Goal: Information Seeking & Learning: Check status

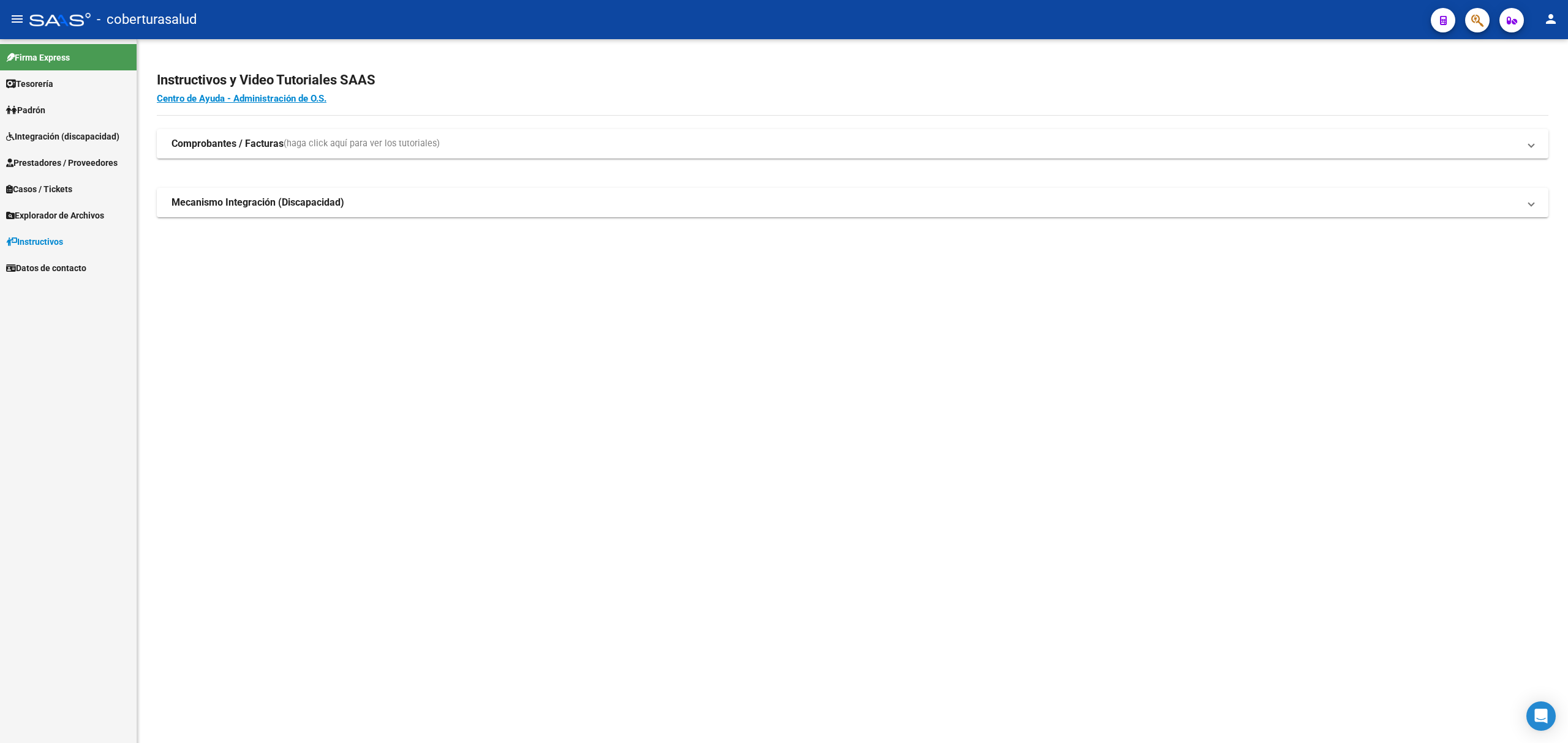
click at [62, 131] on span "Integración (discapacidad)" at bounding box center [63, 137] width 113 height 14
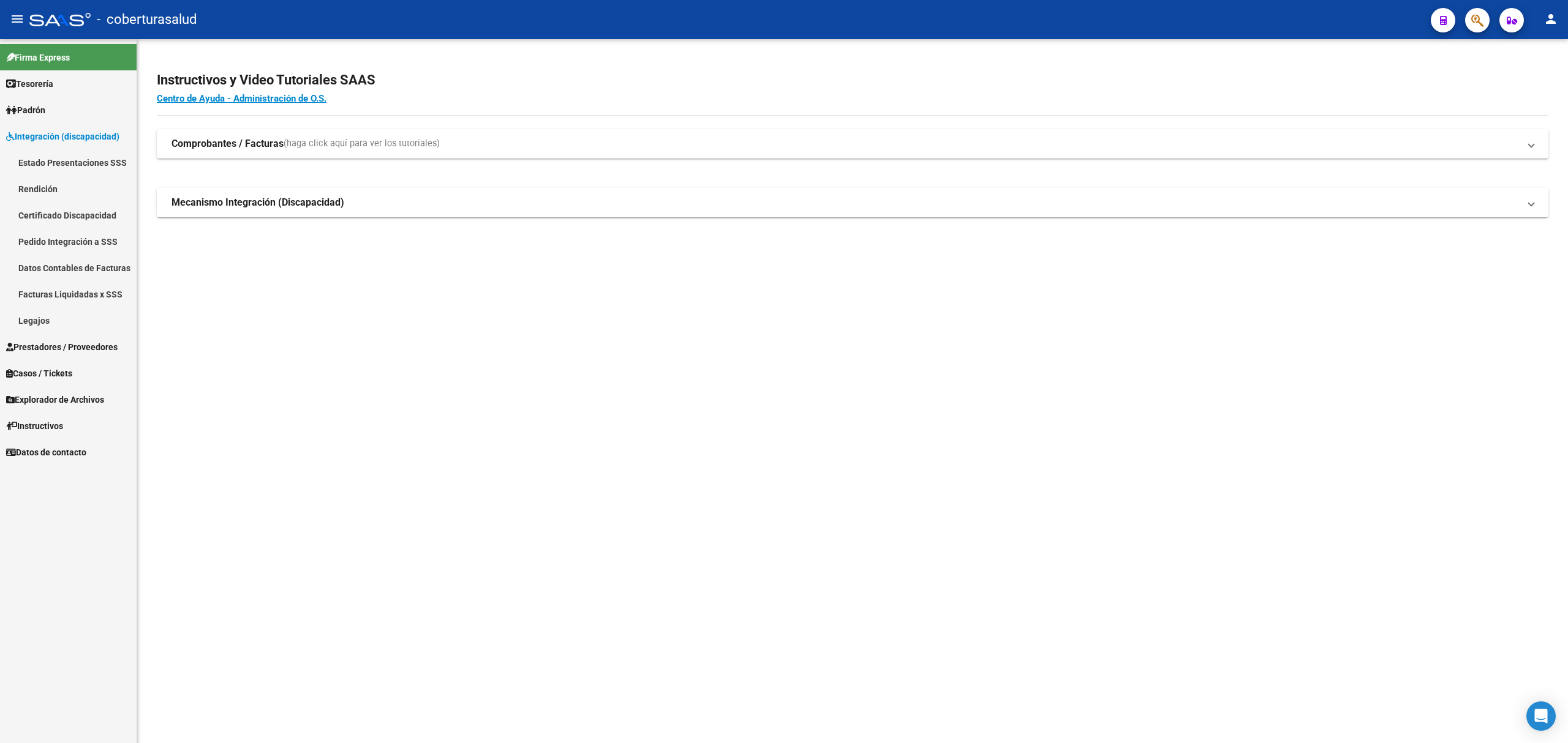
click at [63, 286] on link "Facturas Liquidadas x SSS" at bounding box center [68, 294] width 137 height 26
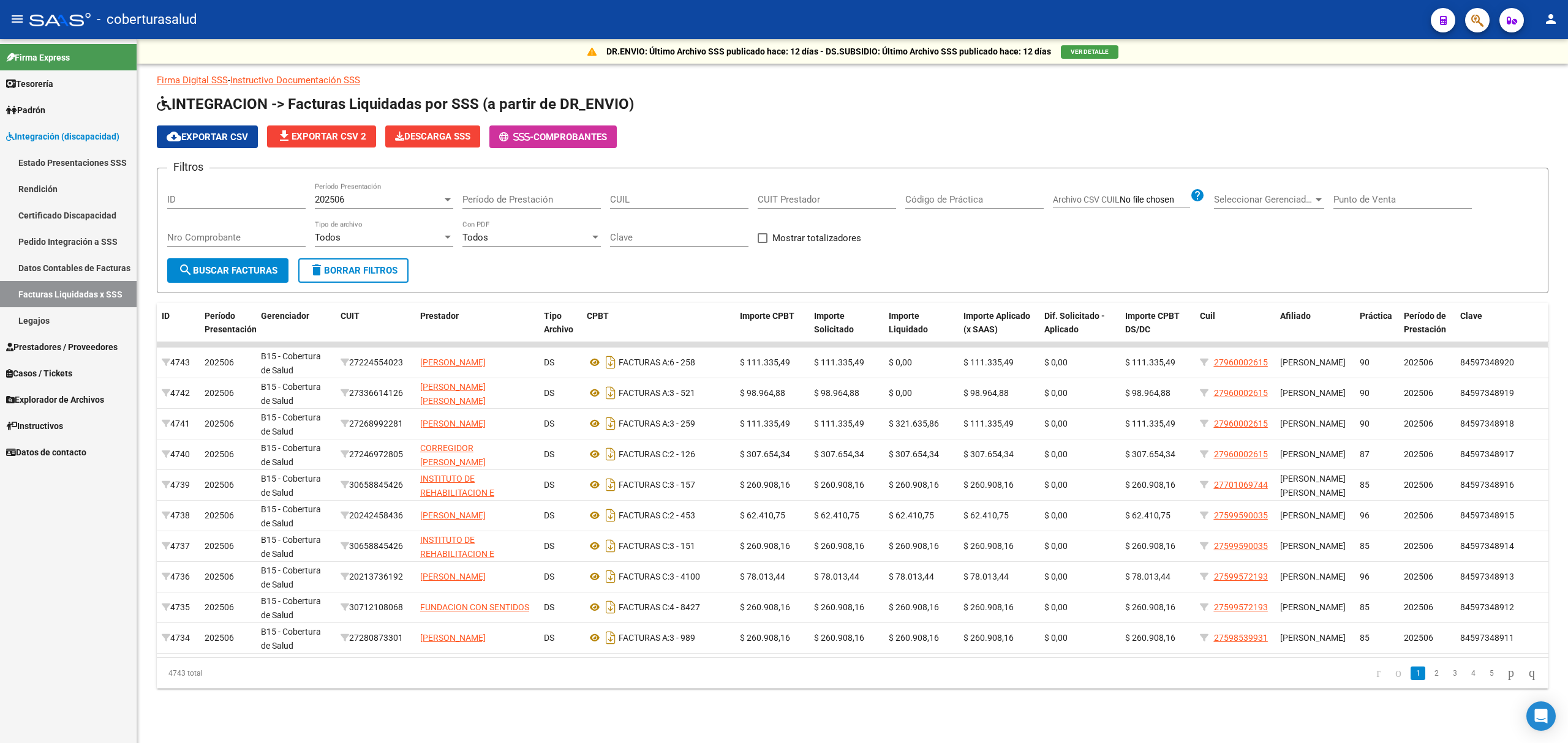
click at [642, 193] on div "CUIL" at bounding box center [679, 195] width 138 height 26
click at [403, 205] on div "202506" at bounding box center [378, 200] width 128 height 11
click at [399, 177] on span "Todos" at bounding box center [384, 173] width 138 height 28
click at [624, 198] on input "CUIL" at bounding box center [679, 200] width 138 height 11
paste input "27-27488597-7"
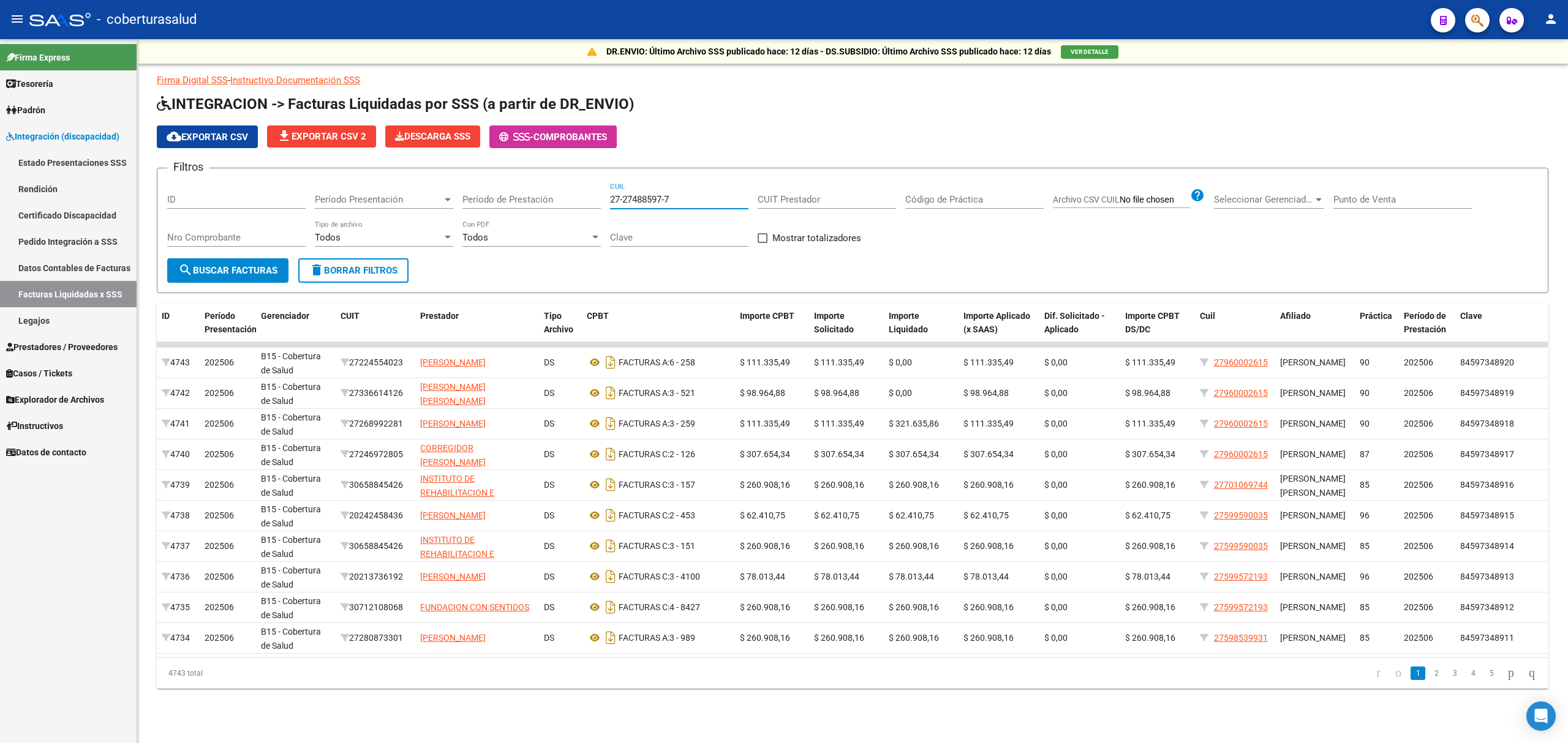
type input "27-27488597-7"
click at [261, 263] on button "search Buscar Facturas" at bounding box center [228, 271] width 121 height 24
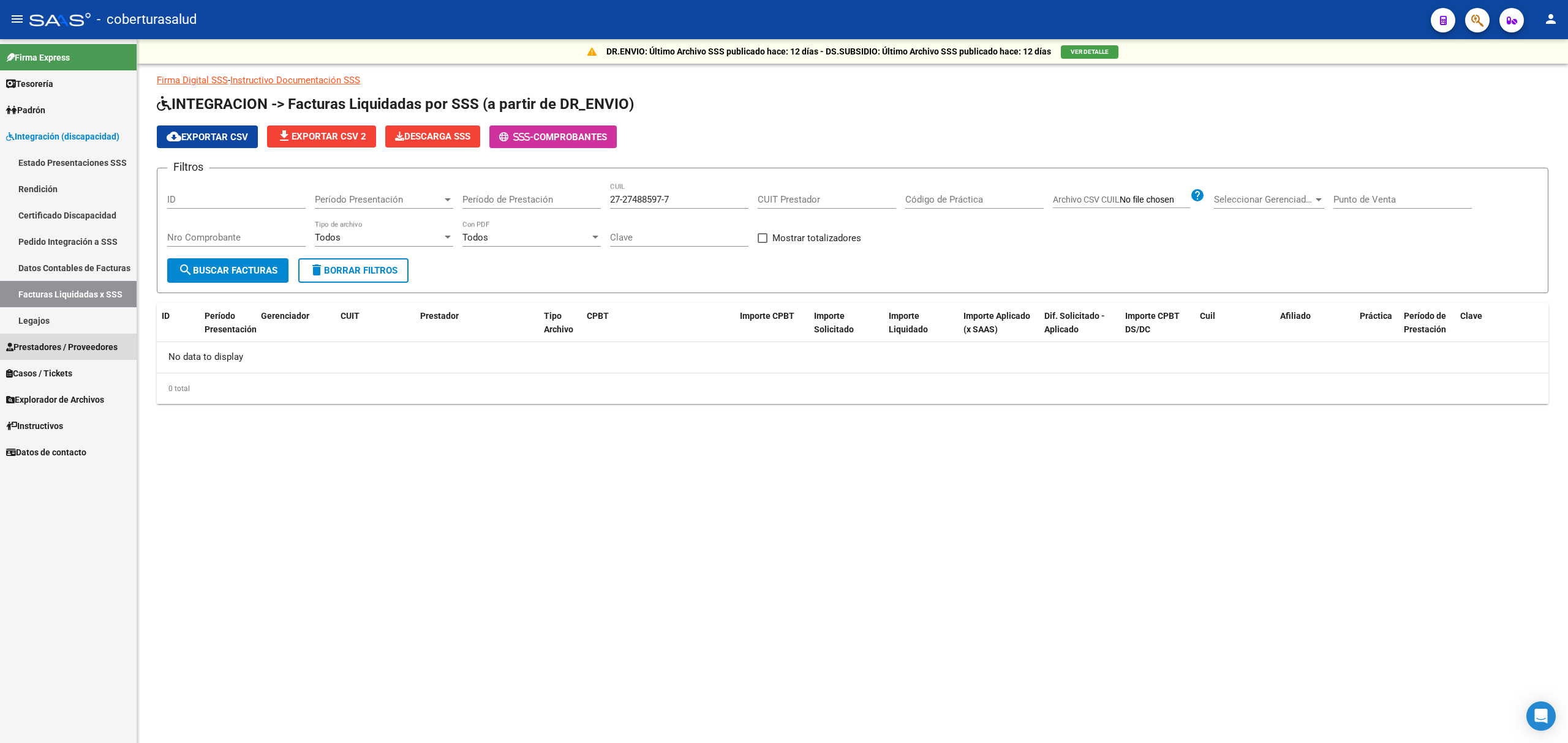
click at [54, 341] on span "Prestadores / Proveedores" at bounding box center [62, 347] width 111 height 14
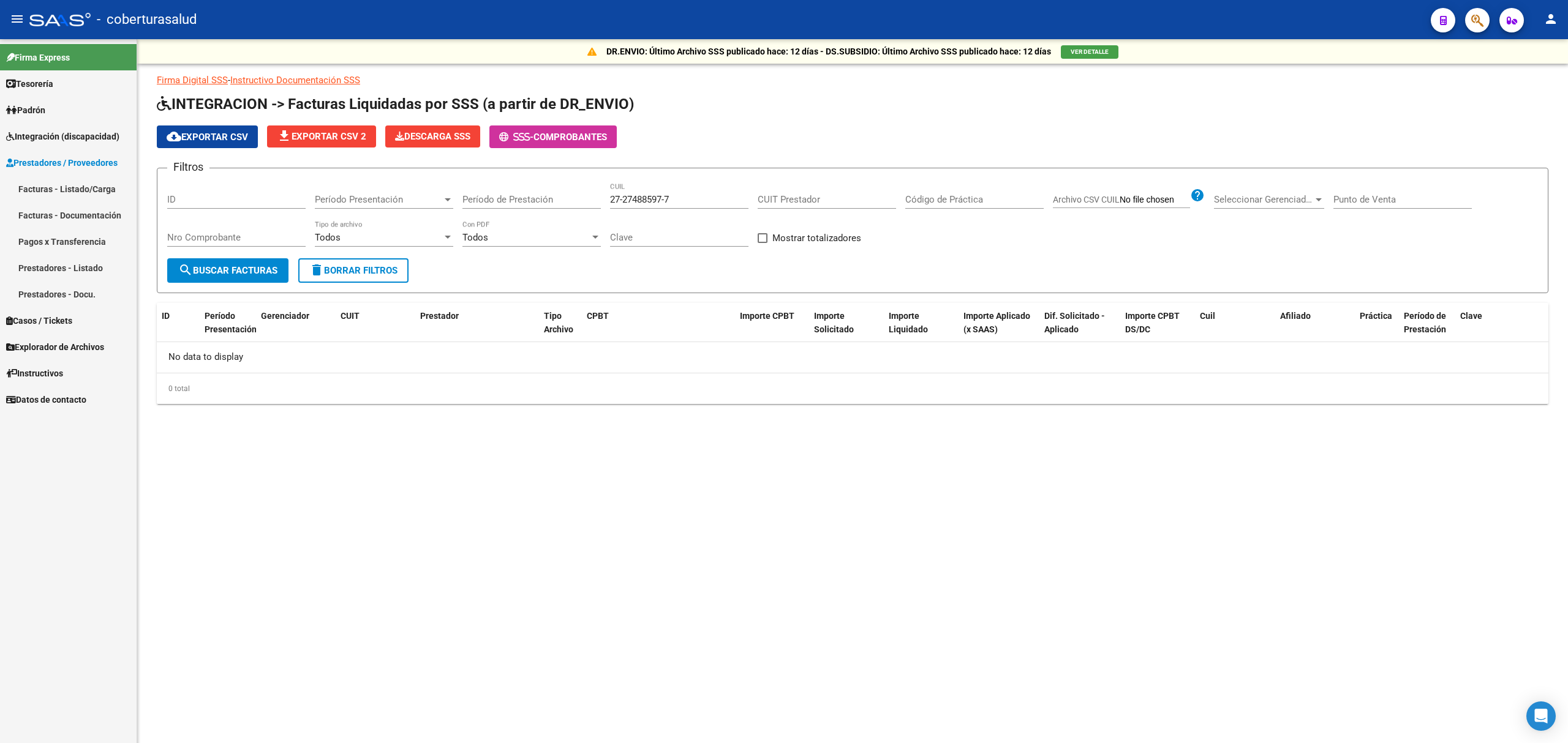
click at [57, 192] on link "Facturas - Listado/Carga" at bounding box center [68, 189] width 137 height 26
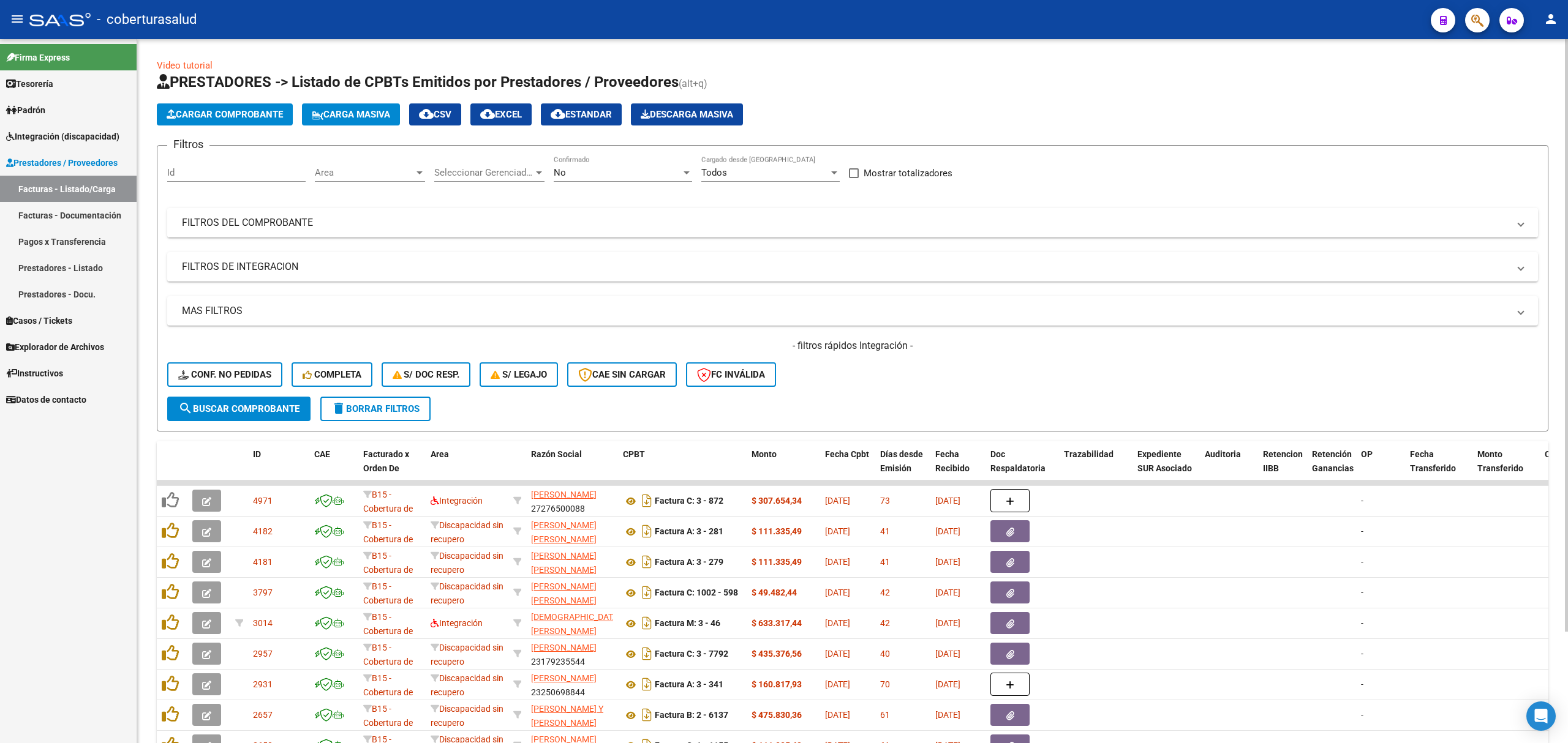
click at [454, 232] on mat-expansion-panel-header "FILTROS DEL COMPROBANTE" at bounding box center [853, 223] width 1371 height 29
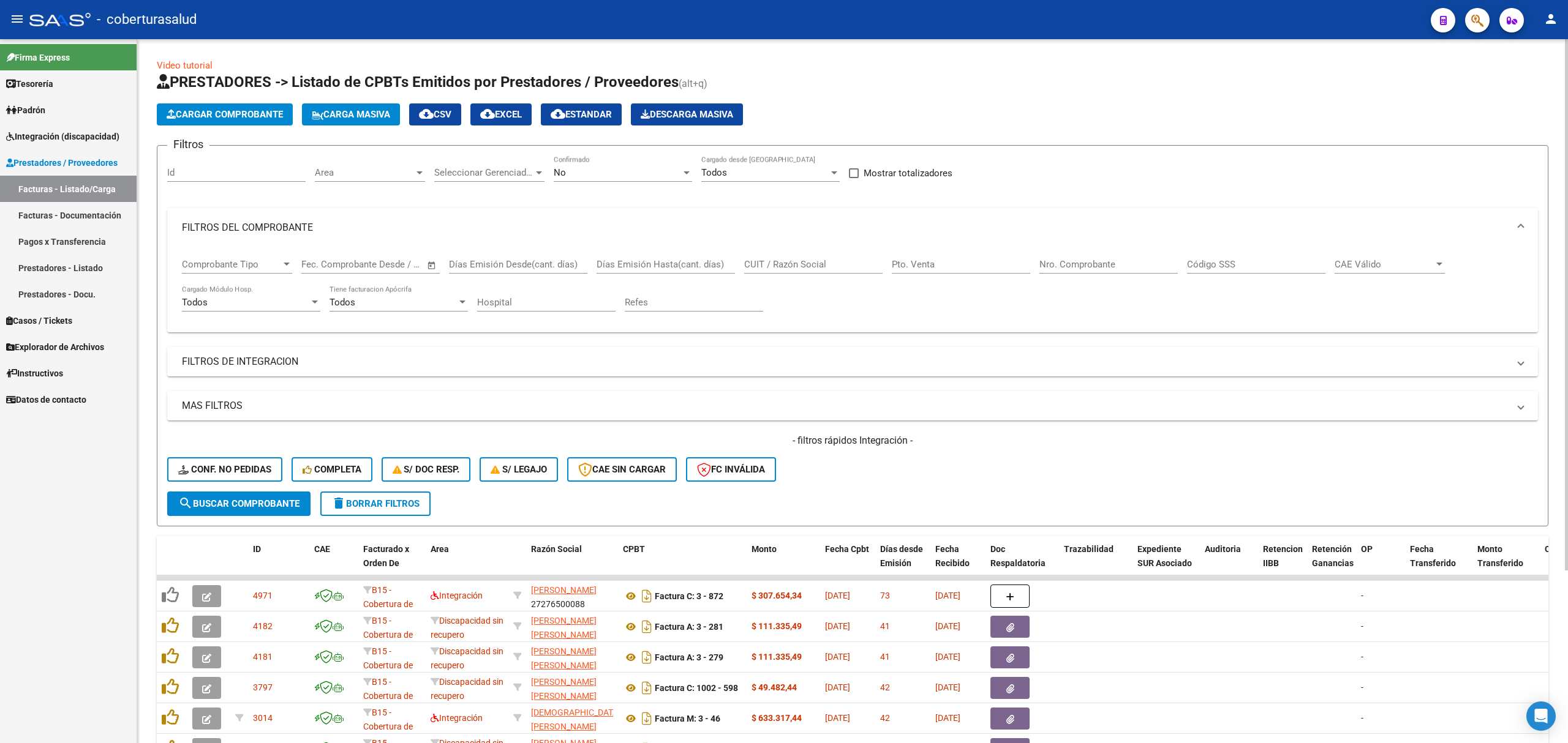
click at [777, 259] on input "CUIT / Razón Social" at bounding box center [813, 265] width 138 height 11
paste input "27274885977"
type input "27274885977"
click at [294, 493] on button "search Buscar Comprobante" at bounding box center [239, 504] width 143 height 24
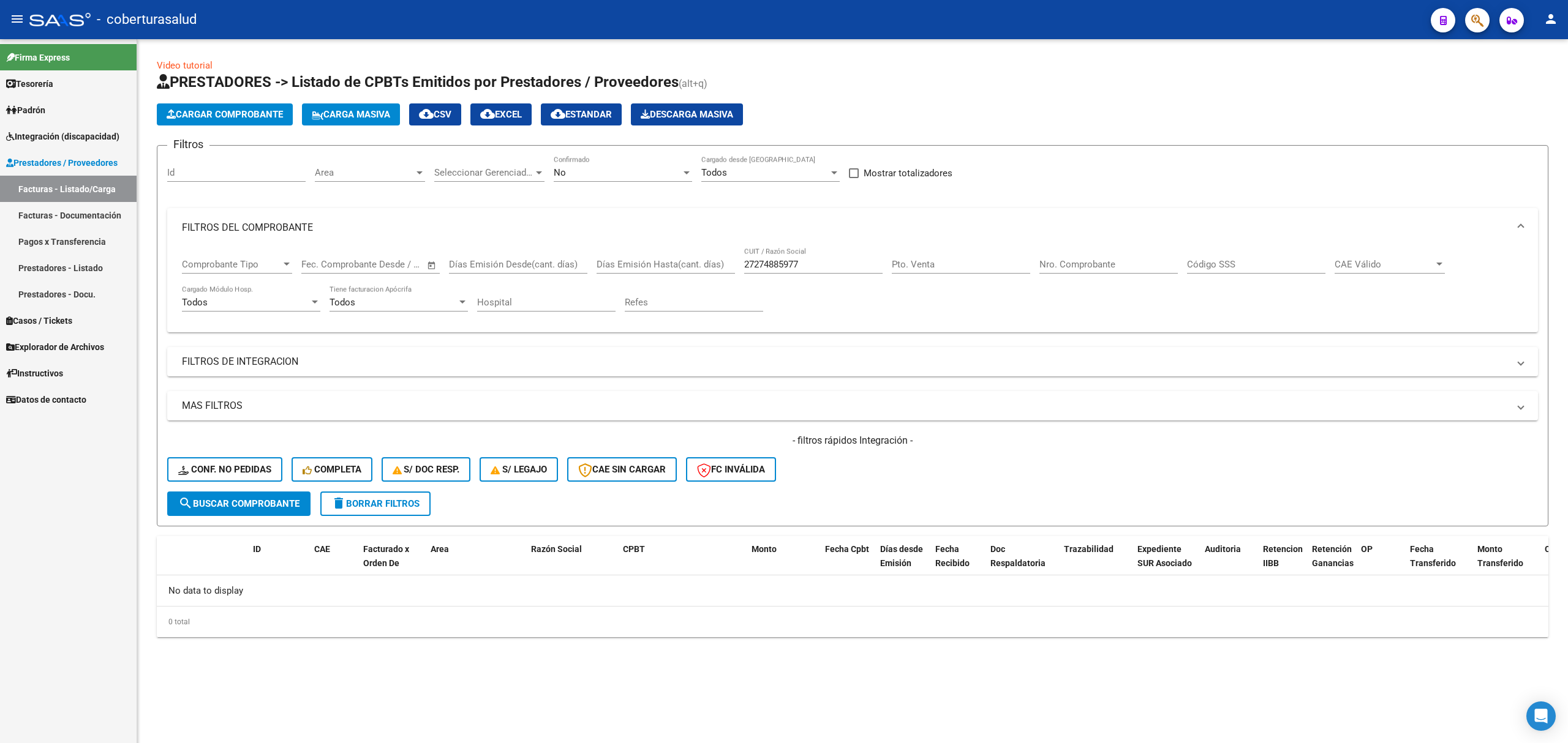
drag, startPoint x: 587, startPoint y: 148, endPoint x: 588, endPoint y: 165, distance: 17.0
click at [587, 150] on form "Filtros Id Area Area Seleccionar Gerenciador Seleccionar Gerenciador No Confirm…" at bounding box center [852, 336] width 1392 height 381
click at [589, 167] on div "No" at bounding box center [617, 173] width 128 height 11
click at [606, 120] on span "Todos" at bounding box center [623, 118] width 138 height 28
click at [284, 495] on button "search Buscar Comprobante" at bounding box center [239, 504] width 143 height 24
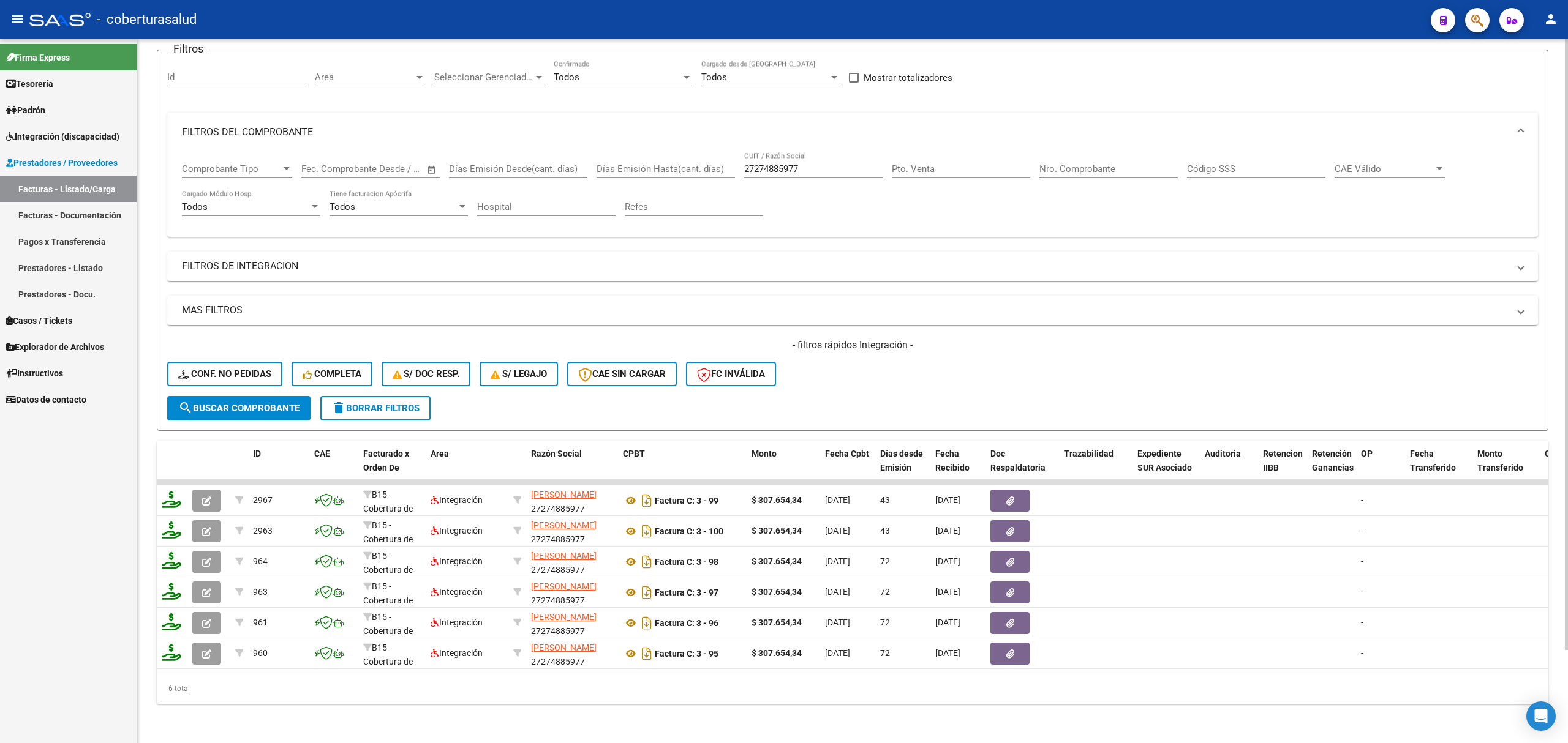
scroll to position [106, 0]
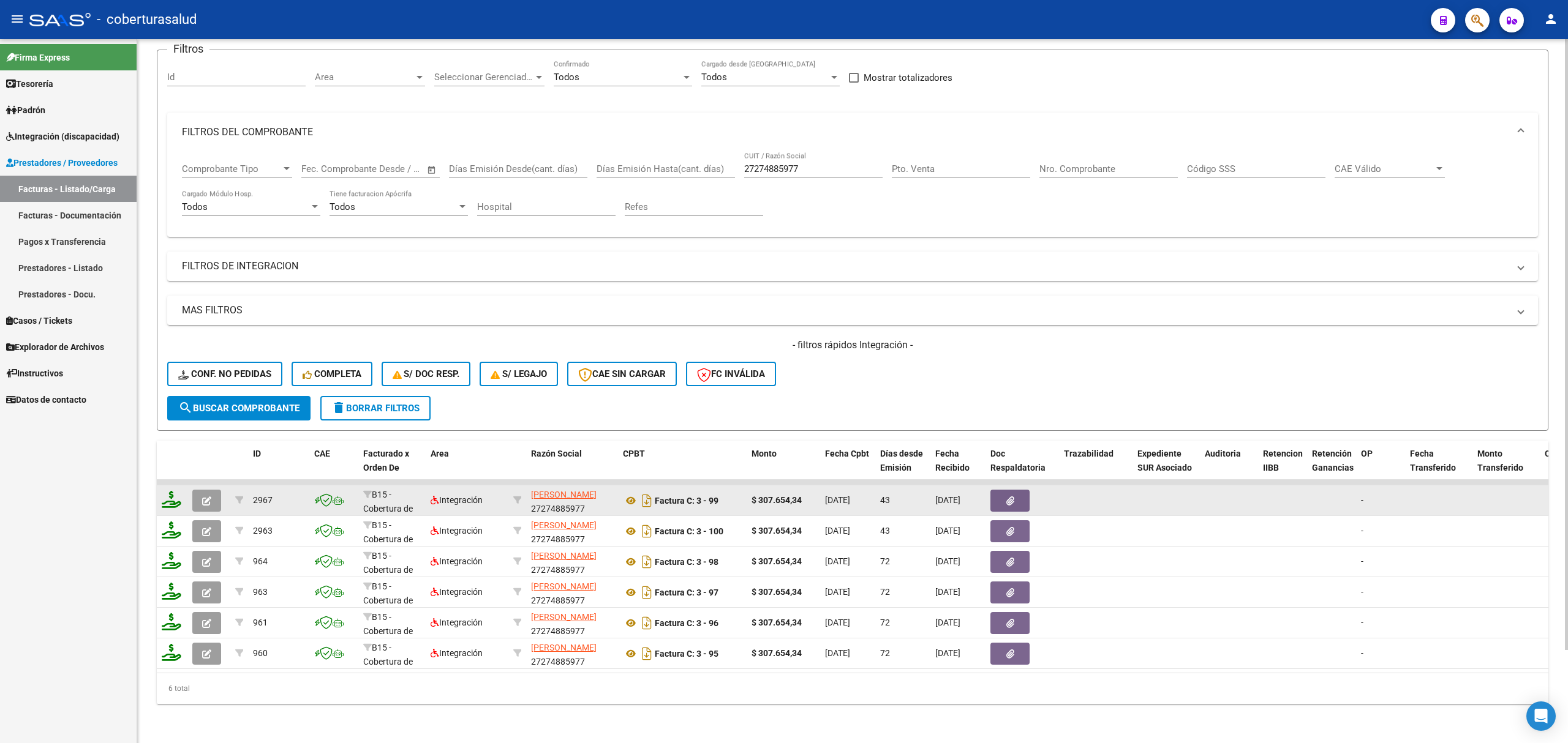
click at [196, 491] on button "button" at bounding box center [206, 501] width 28 height 22
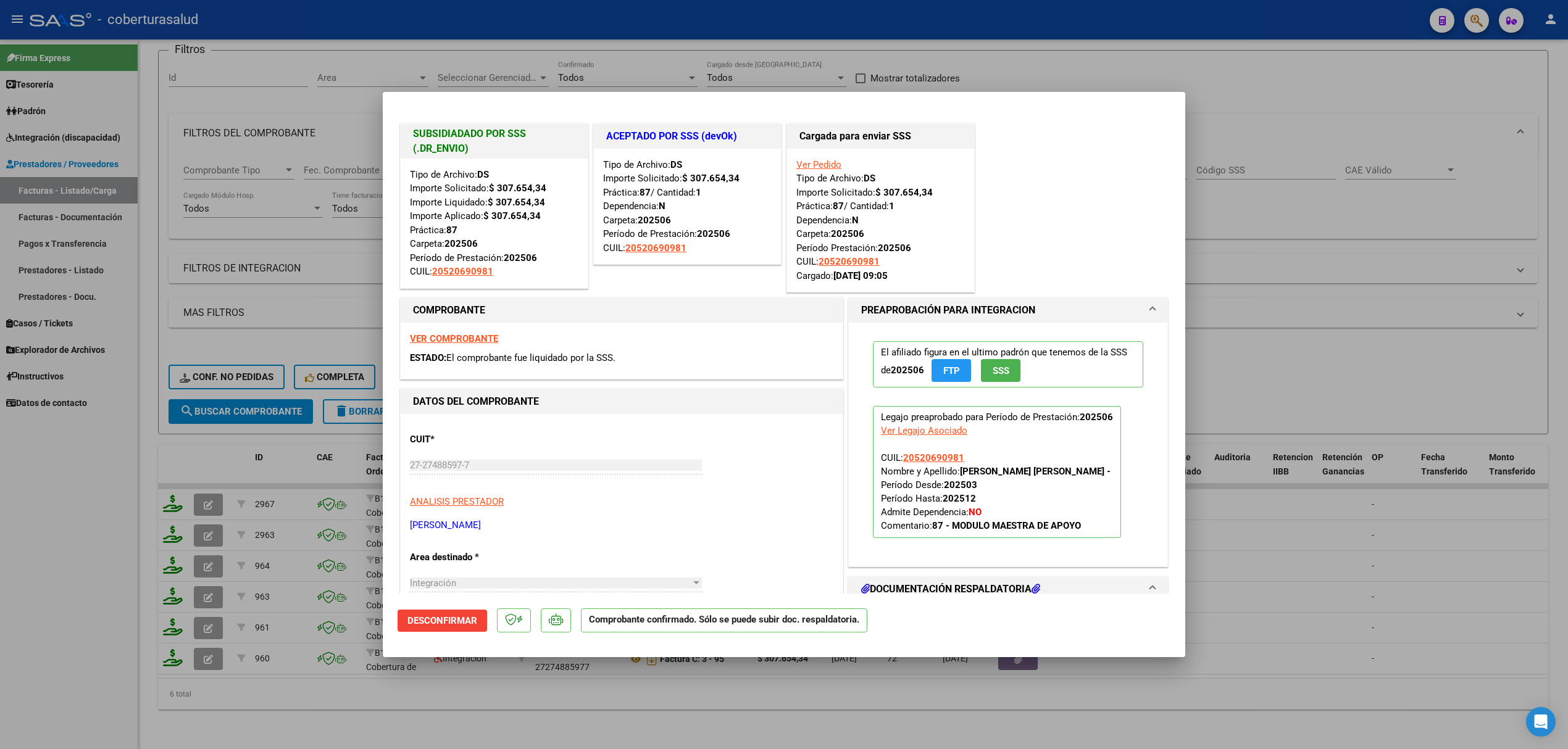
click at [299, 440] on div at bounding box center [784, 374] width 1568 height 749
type input "$ 0,00"
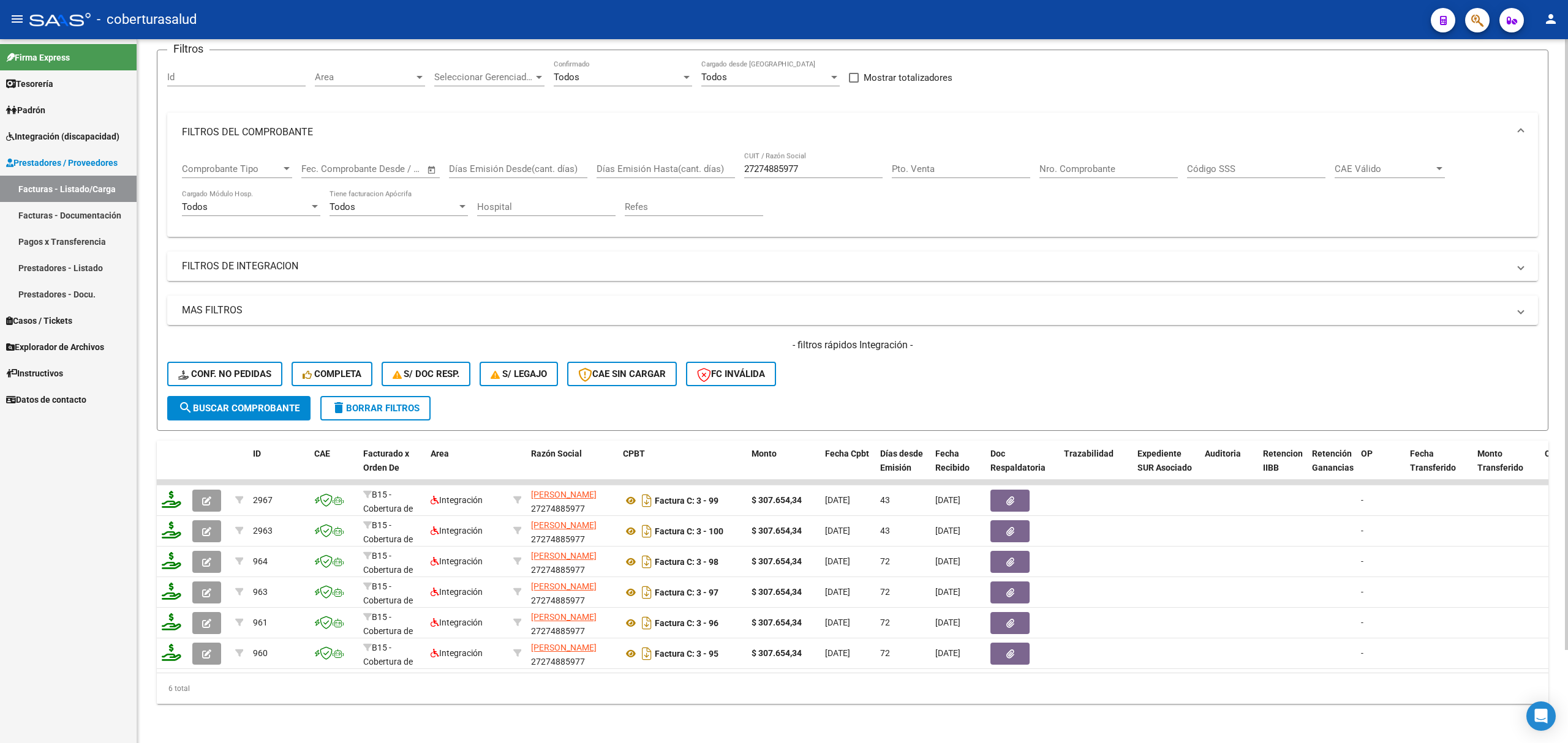
drag, startPoint x: 281, startPoint y: 242, endPoint x: 282, endPoint y: 263, distance: 21.0
click at [281, 252] on mat-expansion-panel-header "FILTROS DE INTEGRACION" at bounding box center [853, 267] width 1371 height 29
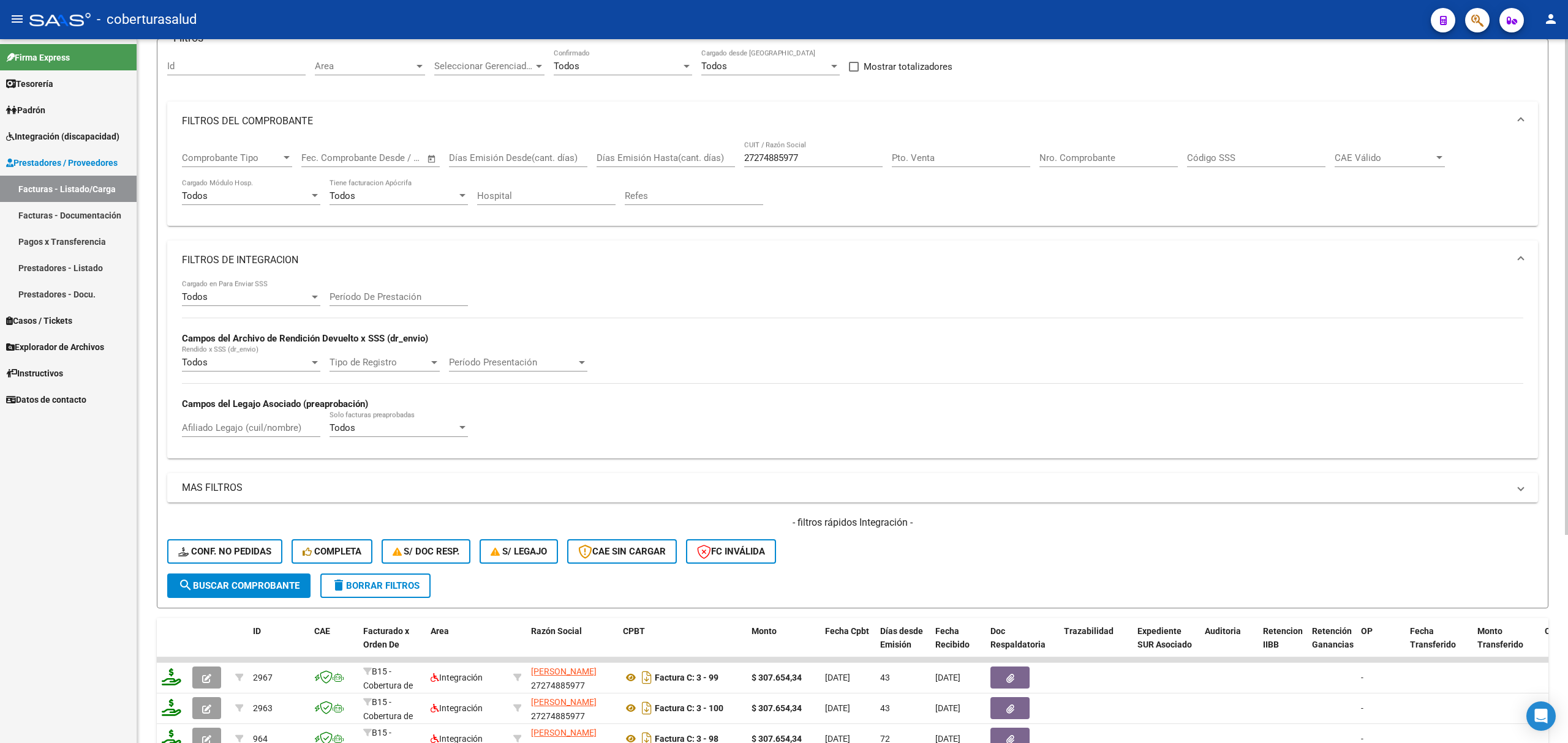
click at [264, 430] on input "Afiliado Legajo (cuil/nombre)" at bounding box center [251, 428] width 138 height 11
paste input "20520690981"
type input "20520690981"
click at [243, 576] on form "Filtros Id Area Area Seleccionar Gerenciador Seleccionar Gerenciador Todos Conf…" at bounding box center [852, 323] width 1392 height 570
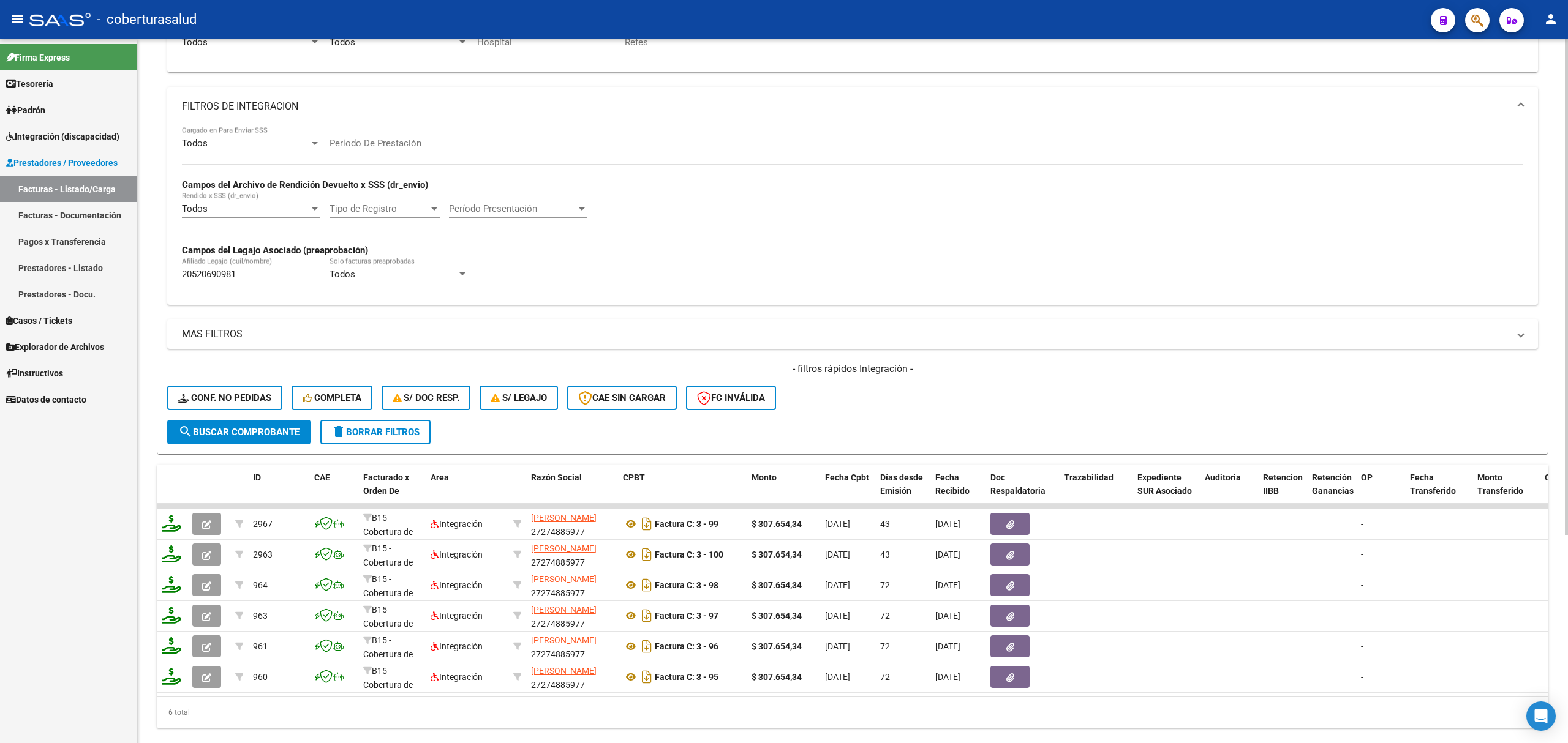
scroll to position [270, 0]
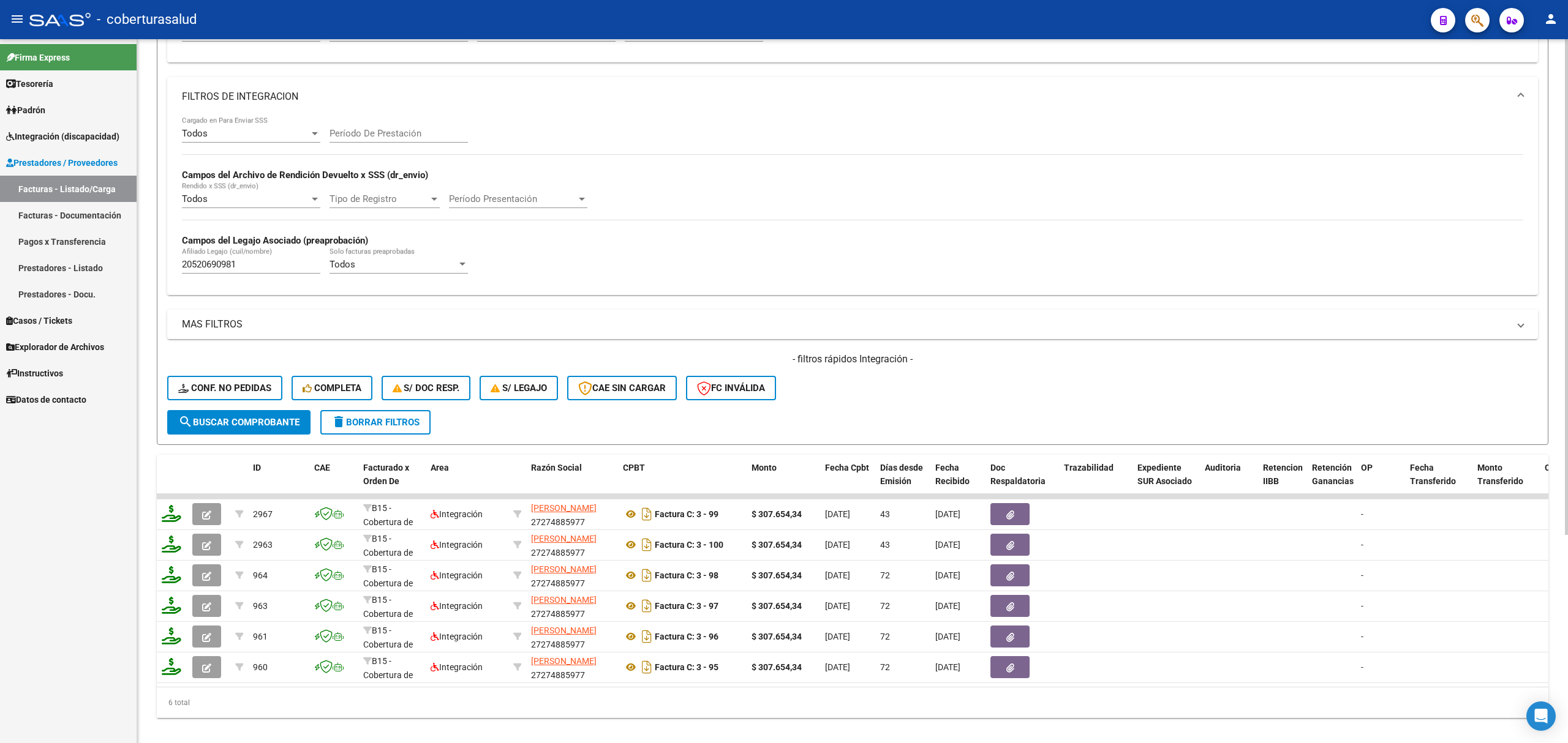
click at [281, 407] on div "- filtros rápidos Integración - Conf. no pedidas Completa S/ Doc Resp. S/ legaj…" at bounding box center [853, 381] width 1371 height 58
click at [288, 415] on button "search Buscar Comprobante" at bounding box center [239, 423] width 143 height 24
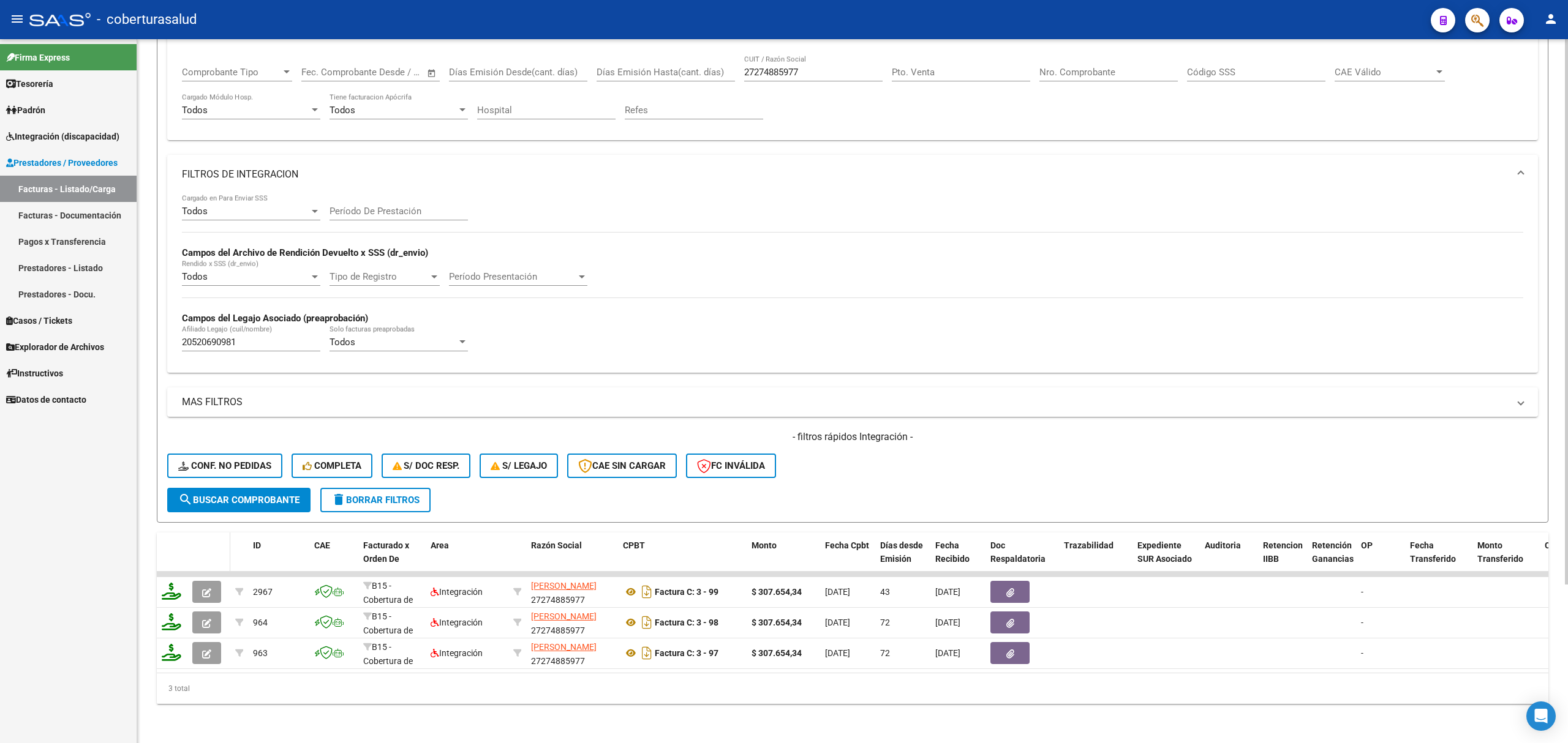
scroll to position [204, 0]
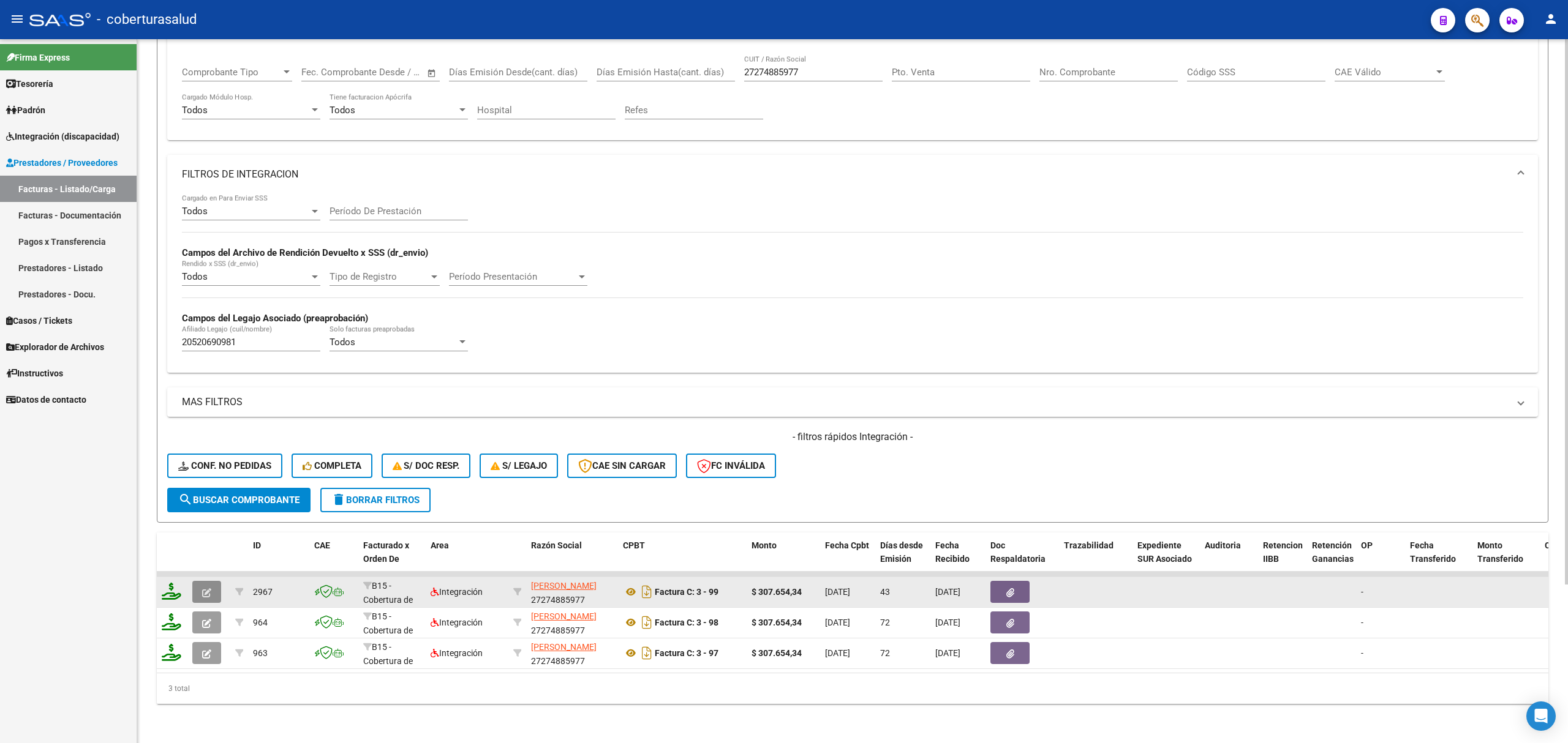
click at [205, 586] on button "button" at bounding box center [206, 592] width 28 height 22
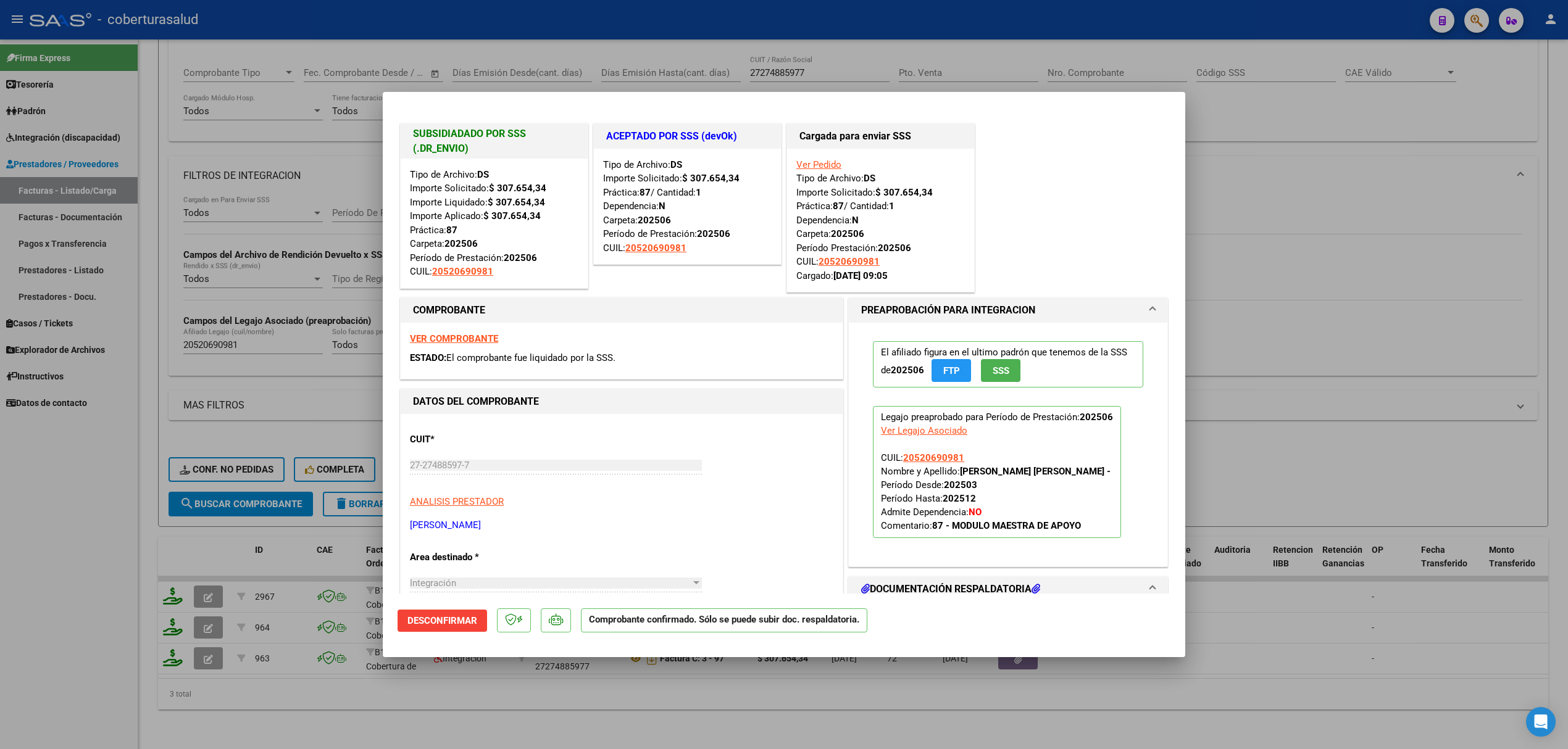
click at [107, 519] on div at bounding box center [784, 374] width 1568 height 749
type input "$ 0,00"
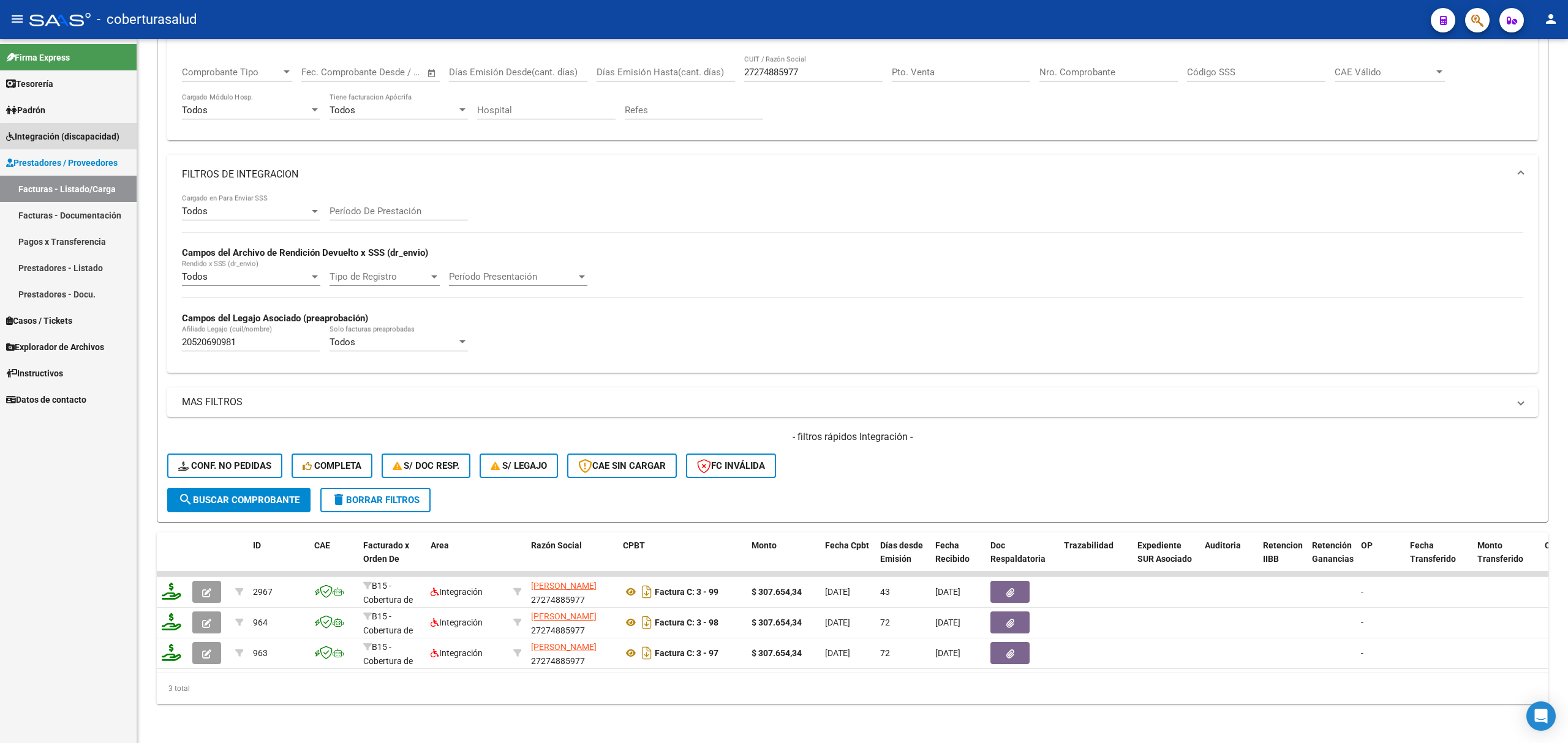
click at [69, 140] on span "Integración (discapacidad)" at bounding box center [63, 137] width 113 height 14
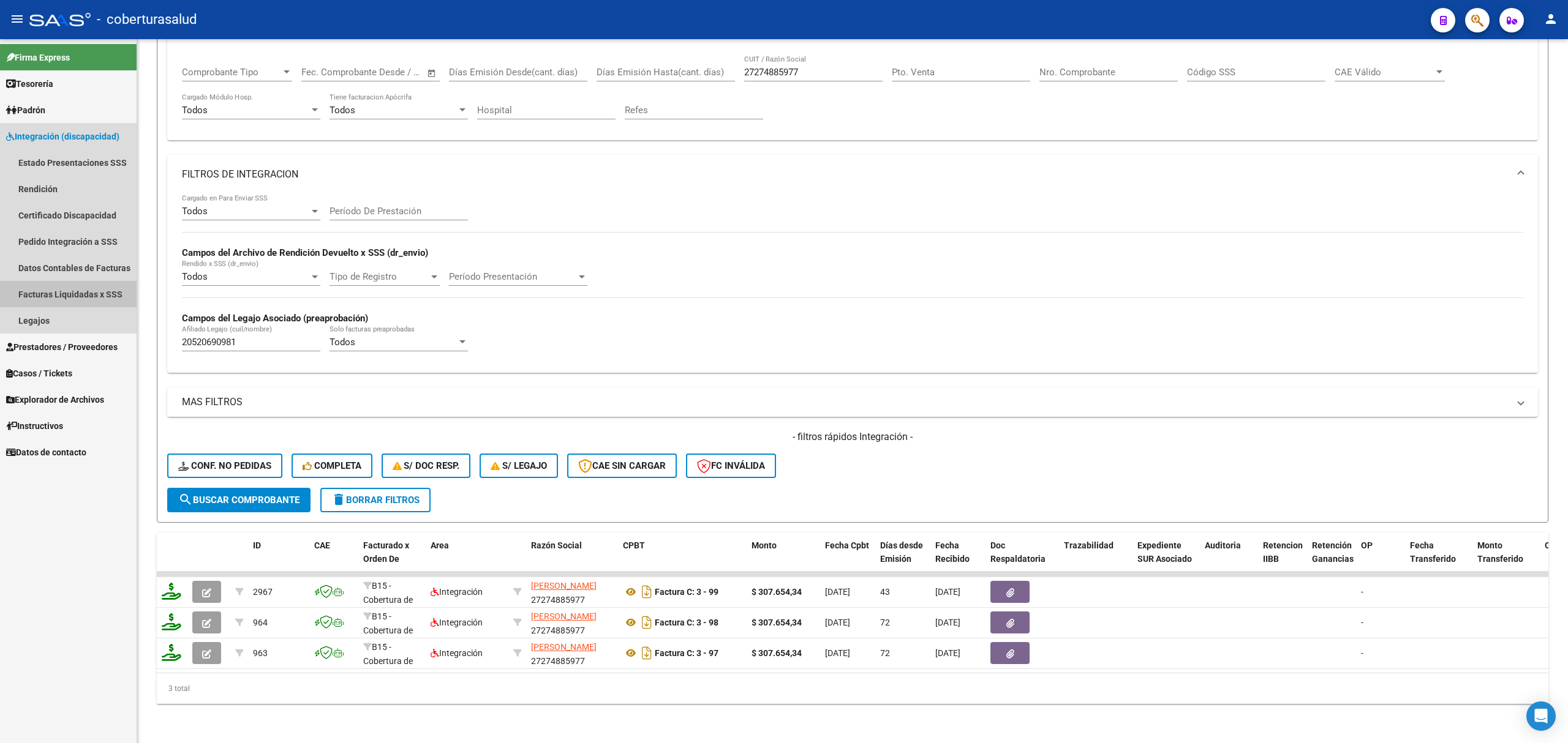
click at [72, 289] on link "Facturas Liquidadas x SSS" at bounding box center [68, 294] width 137 height 26
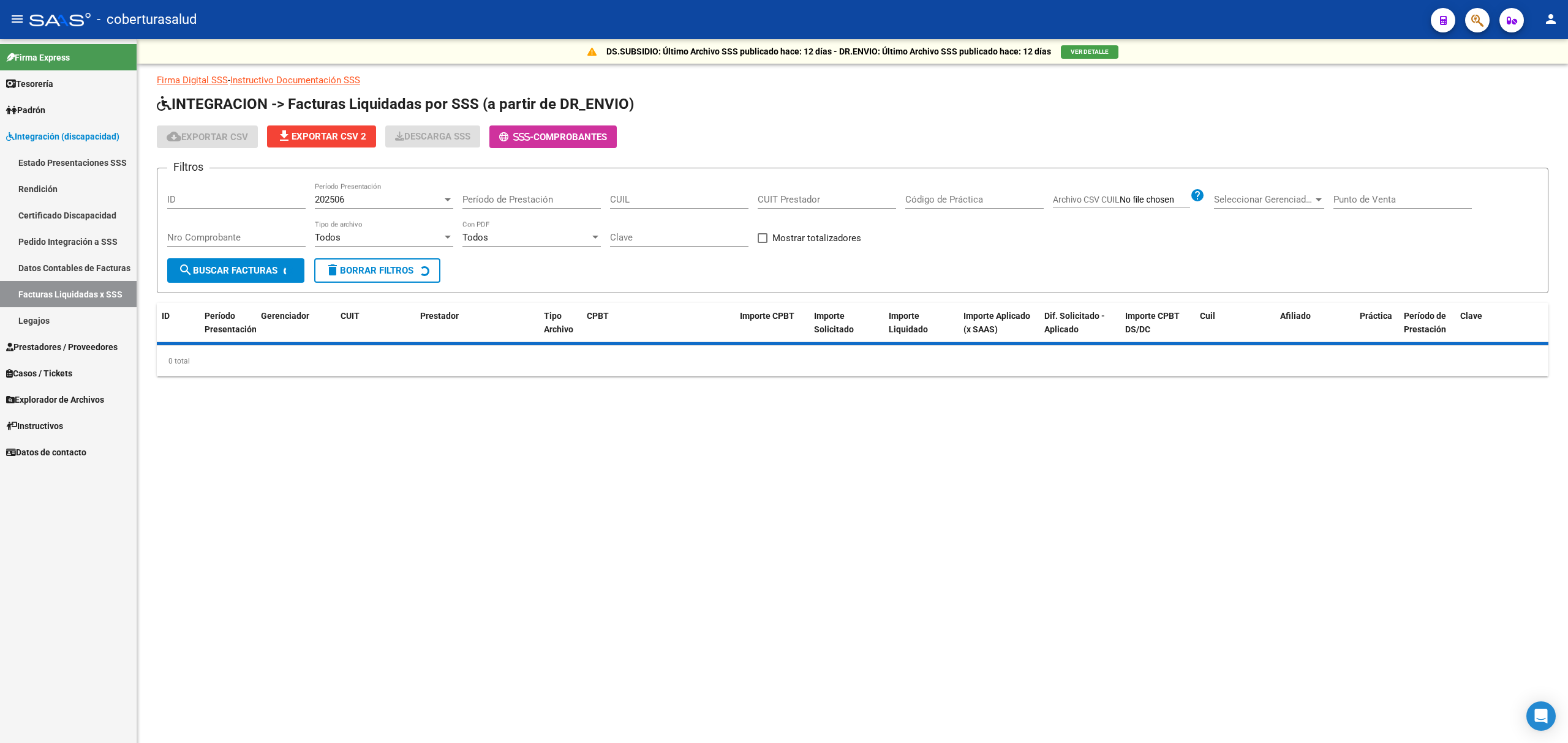
click at [383, 198] on div "202506" at bounding box center [378, 200] width 128 height 11
click at [382, 181] on span "Todos" at bounding box center [384, 173] width 138 height 28
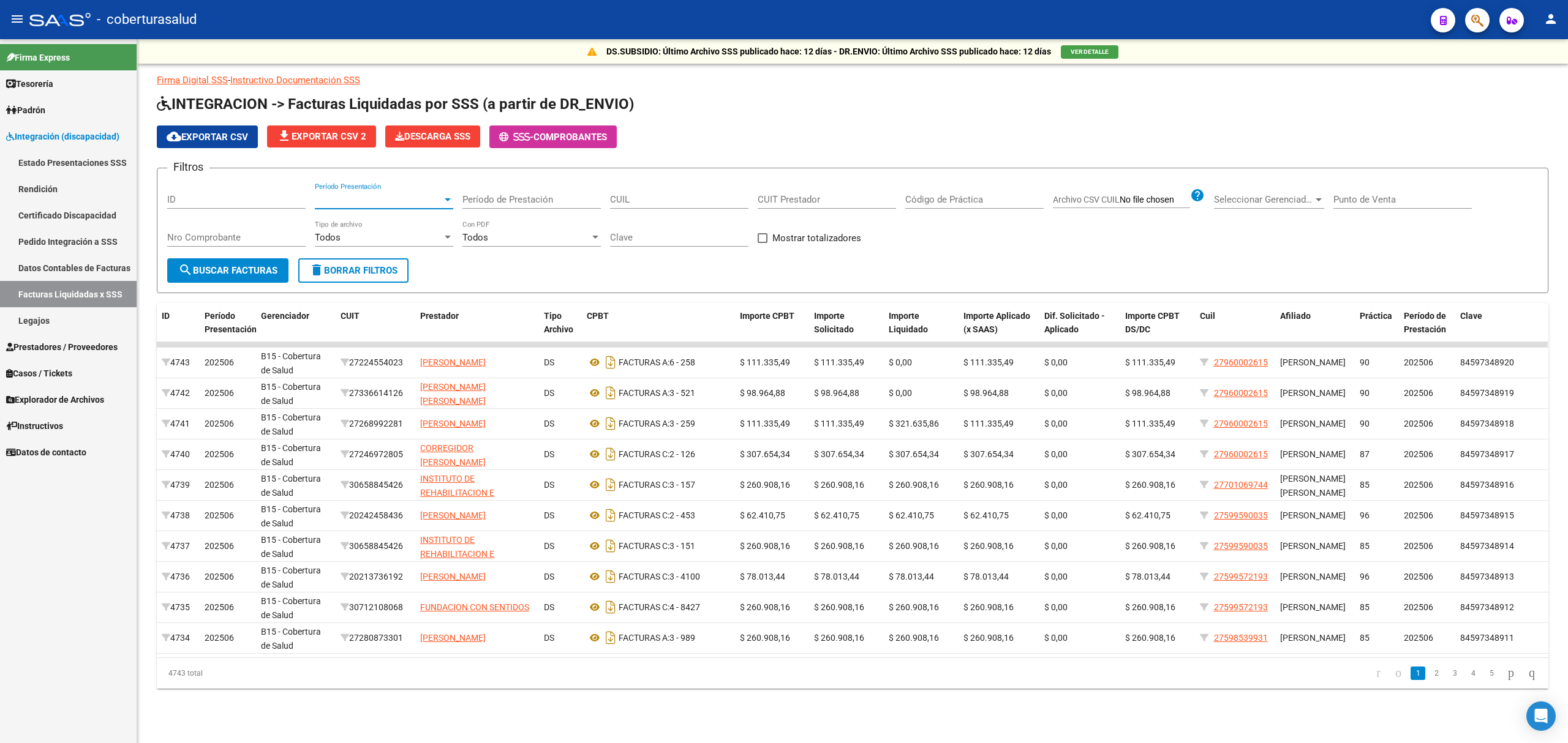
click at [624, 198] on input "CUIL" at bounding box center [679, 200] width 138 height 11
click at [776, 201] on input "CUIT Prestador" at bounding box center [827, 200] width 138 height 11
paste input "20-52069098-1"
type input "20-52069098-1"
click at [259, 267] on span "search Buscar Facturas" at bounding box center [228, 271] width 99 height 11
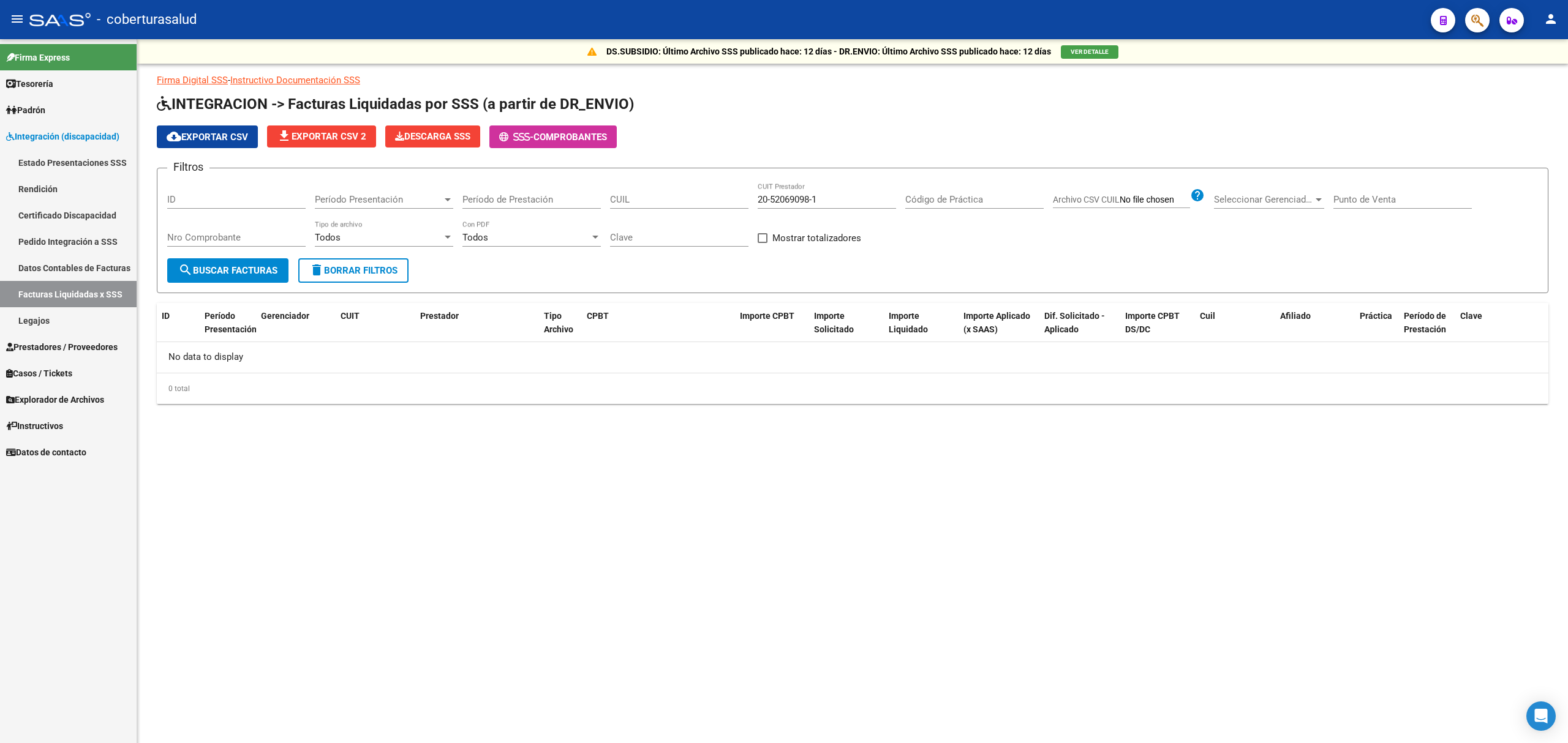
click at [69, 268] on link "Datos Contables de Facturas" at bounding box center [68, 267] width 137 height 26
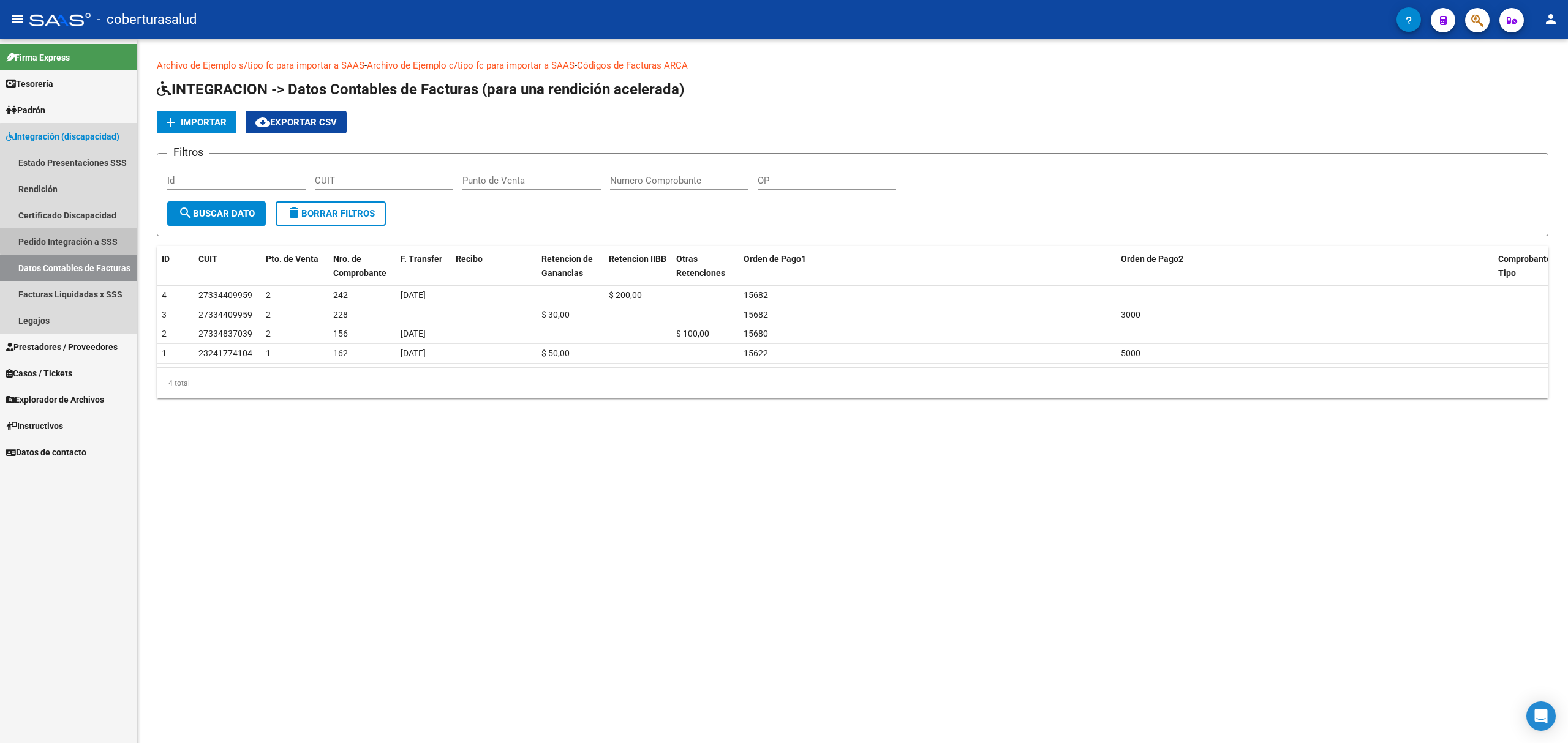
click at [114, 237] on link "Pedido Integración a SSS" at bounding box center [68, 241] width 137 height 26
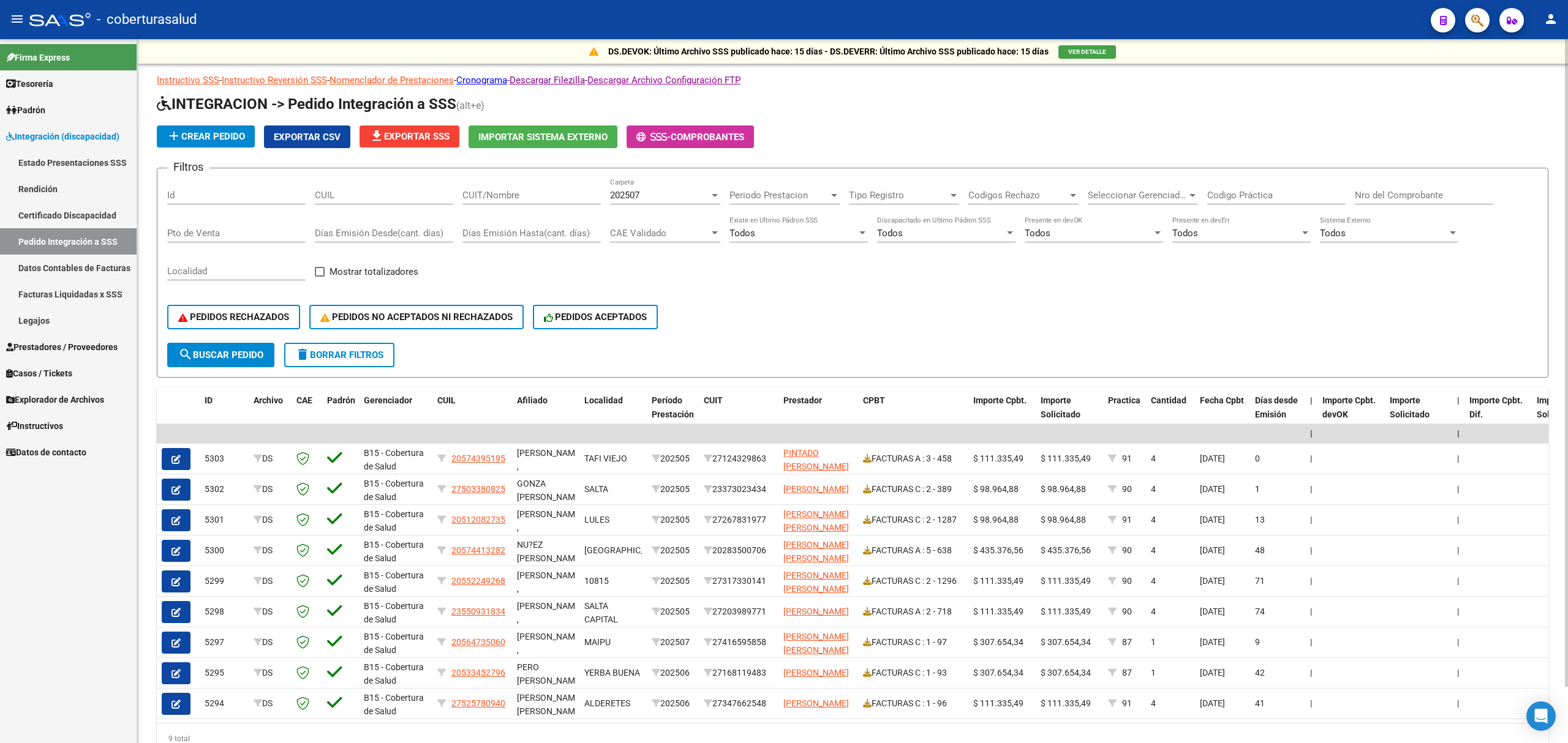
click at [647, 197] on div "202507" at bounding box center [660, 195] width 99 height 11
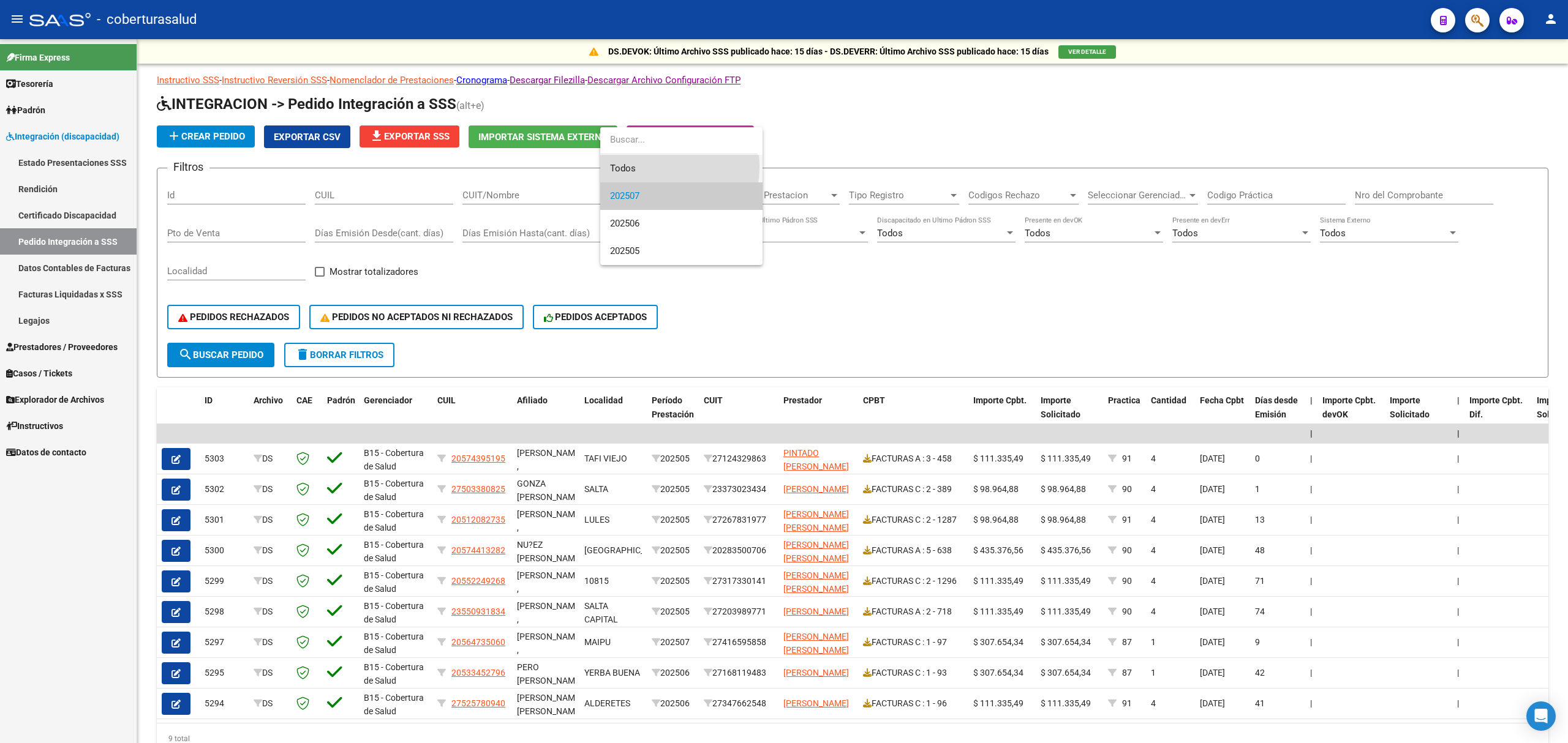
click at [653, 167] on span "Todos" at bounding box center [681, 169] width 142 height 28
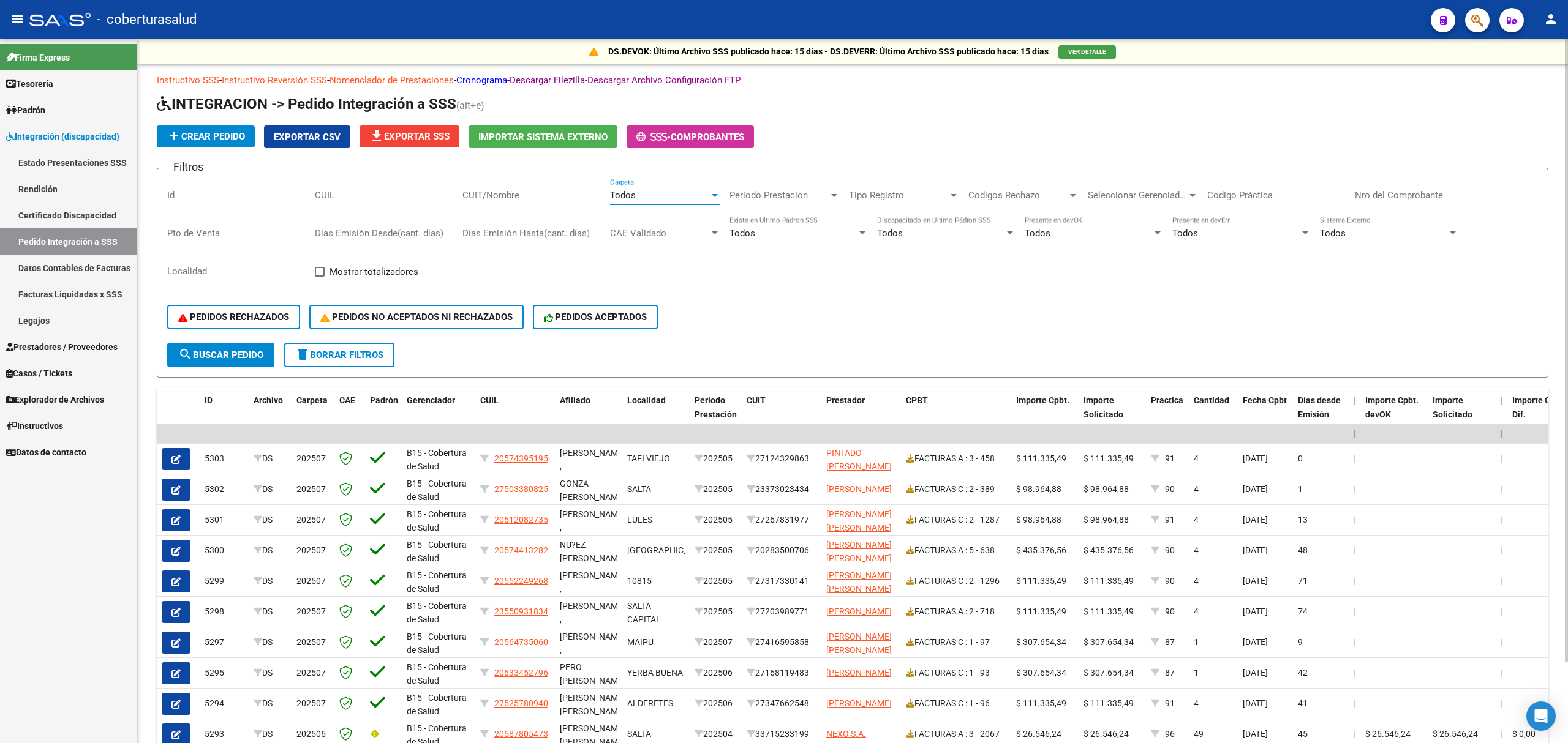
click at [689, 202] on div "Todos Carpeta" at bounding box center [665, 191] width 111 height 26
click at [673, 219] on span "202507" at bounding box center [681, 224] width 142 height 28
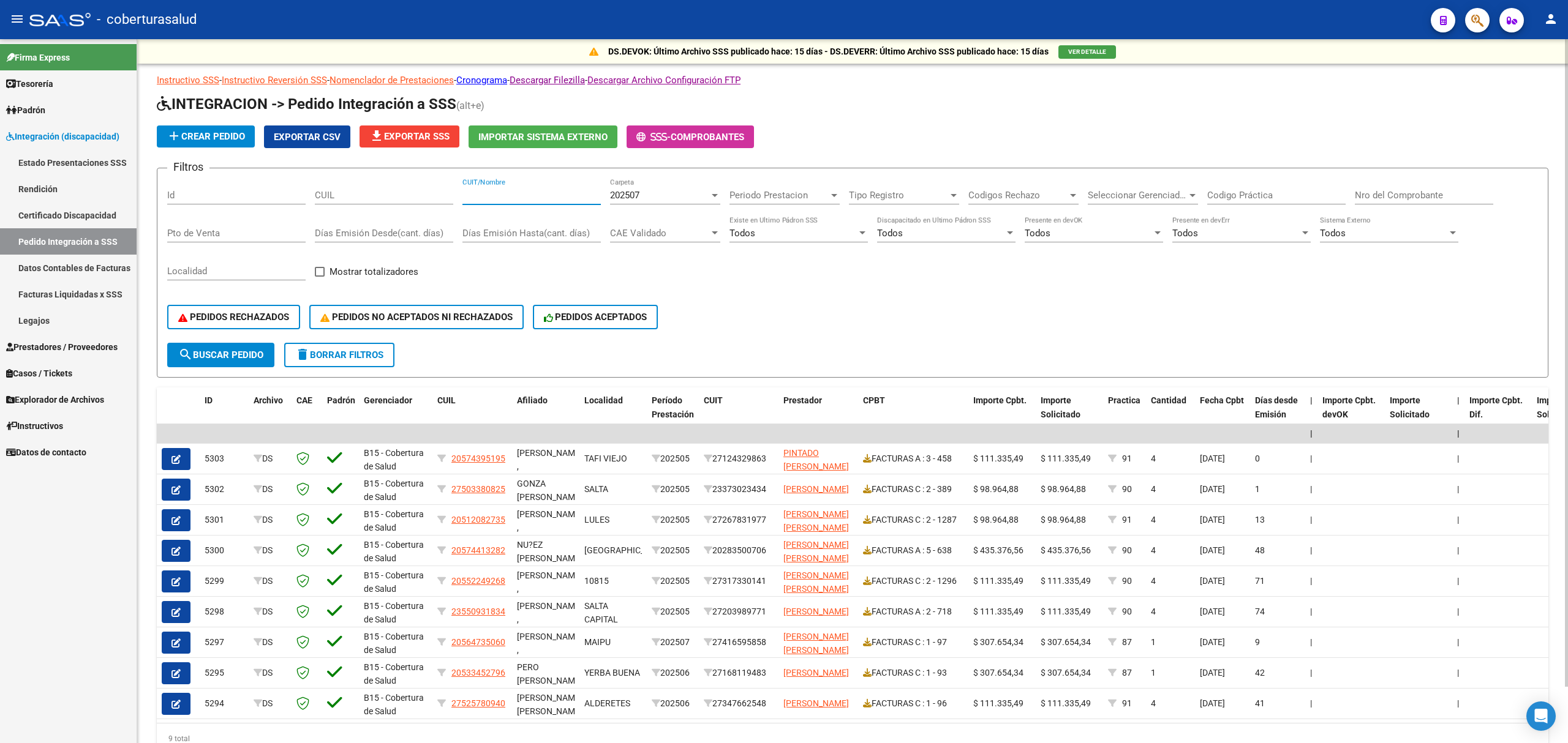
click at [517, 198] on input "CUIT/Nombre" at bounding box center [532, 195] width 138 height 11
paste input "20520690981"
click at [244, 346] on button "search Buscar Pedido" at bounding box center [221, 355] width 107 height 24
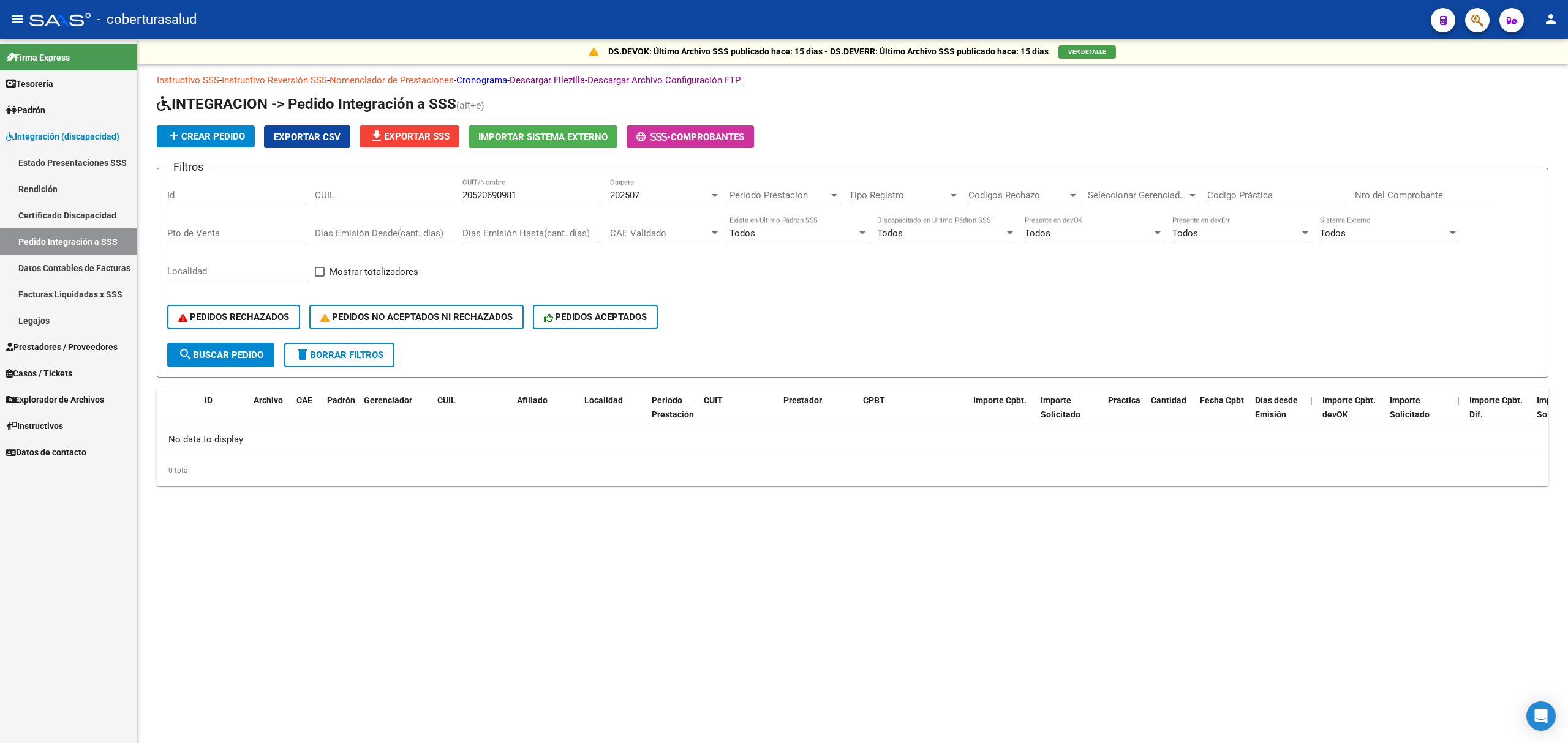
click at [639, 198] on span "202507" at bounding box center [625, 195] width 29 height 11
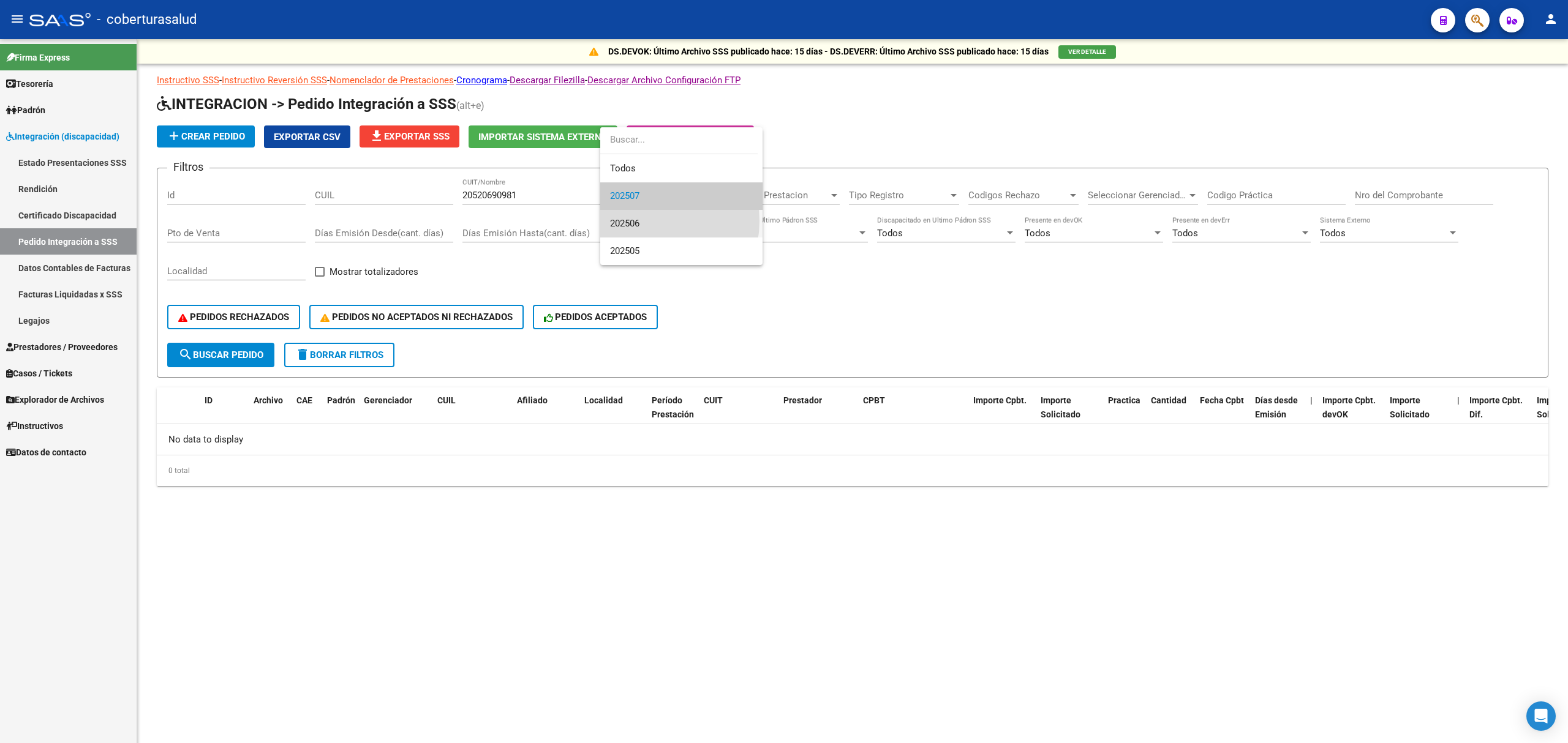
click at [648, 221] on span "202506" at bounding box center [681, 224] width 142 height 28
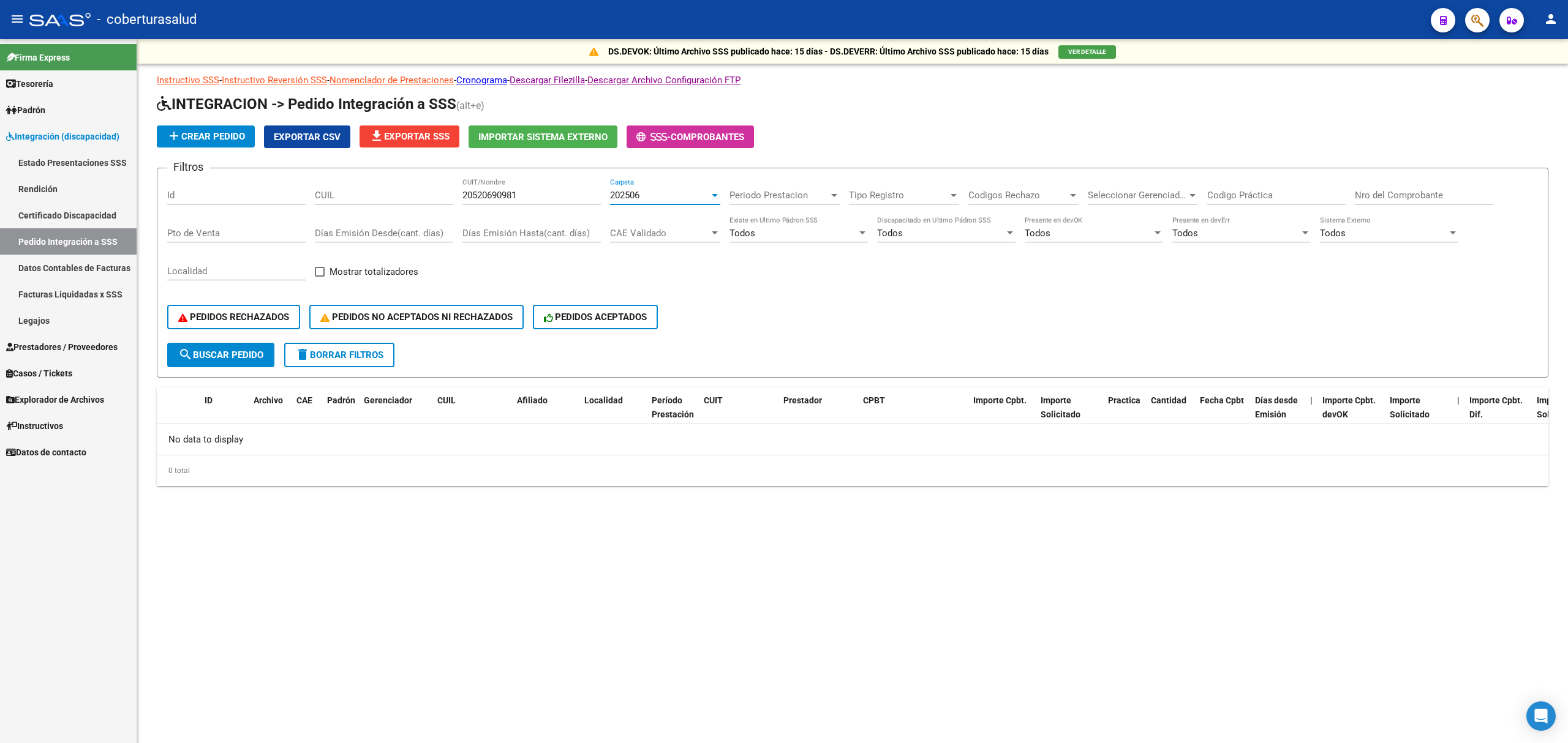
click at [646, 191] on div "202506" at bounding box center [660, 195] width 99 height 11
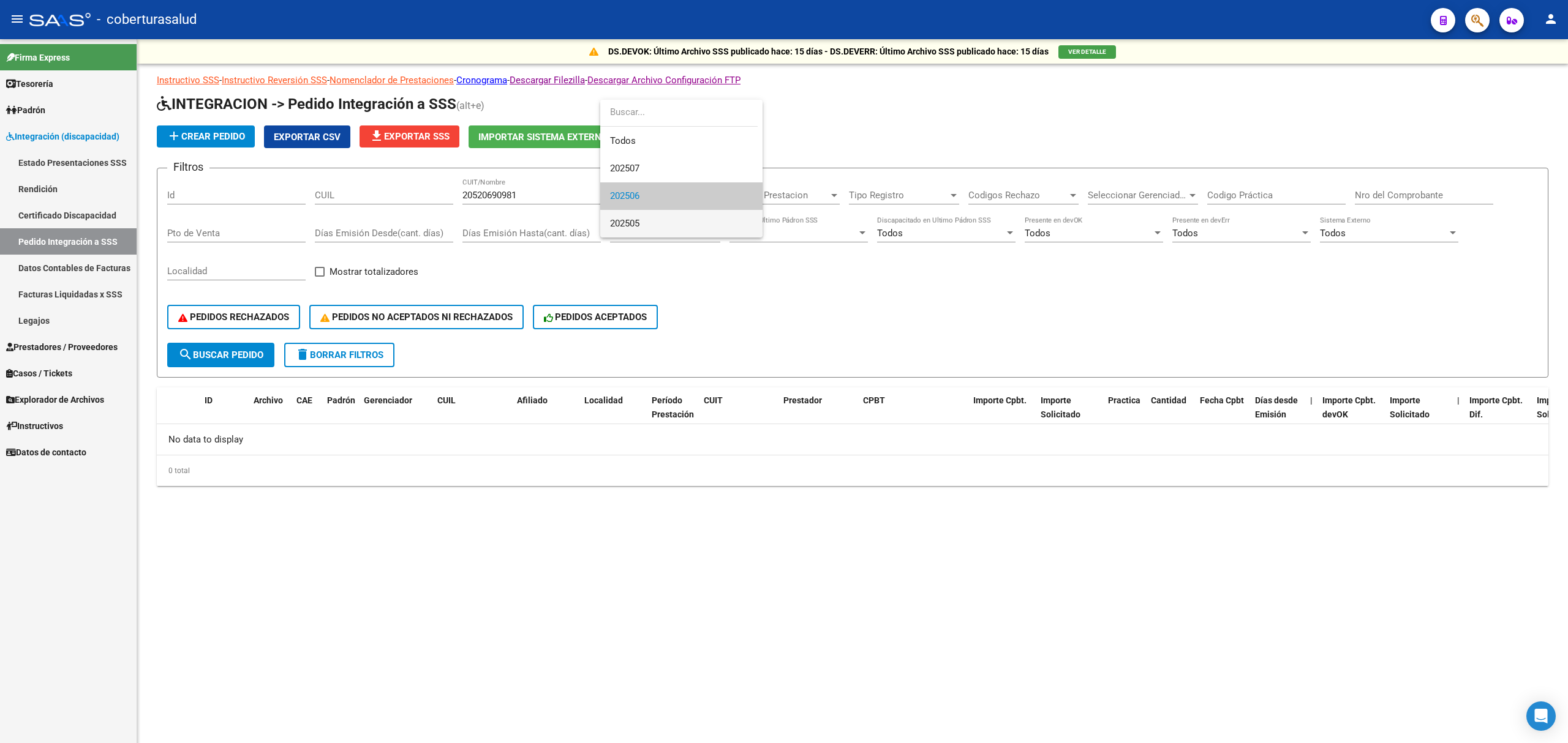
click at [635, 222] on span "202505" at bounding box center [625, 224] width 29 height 11
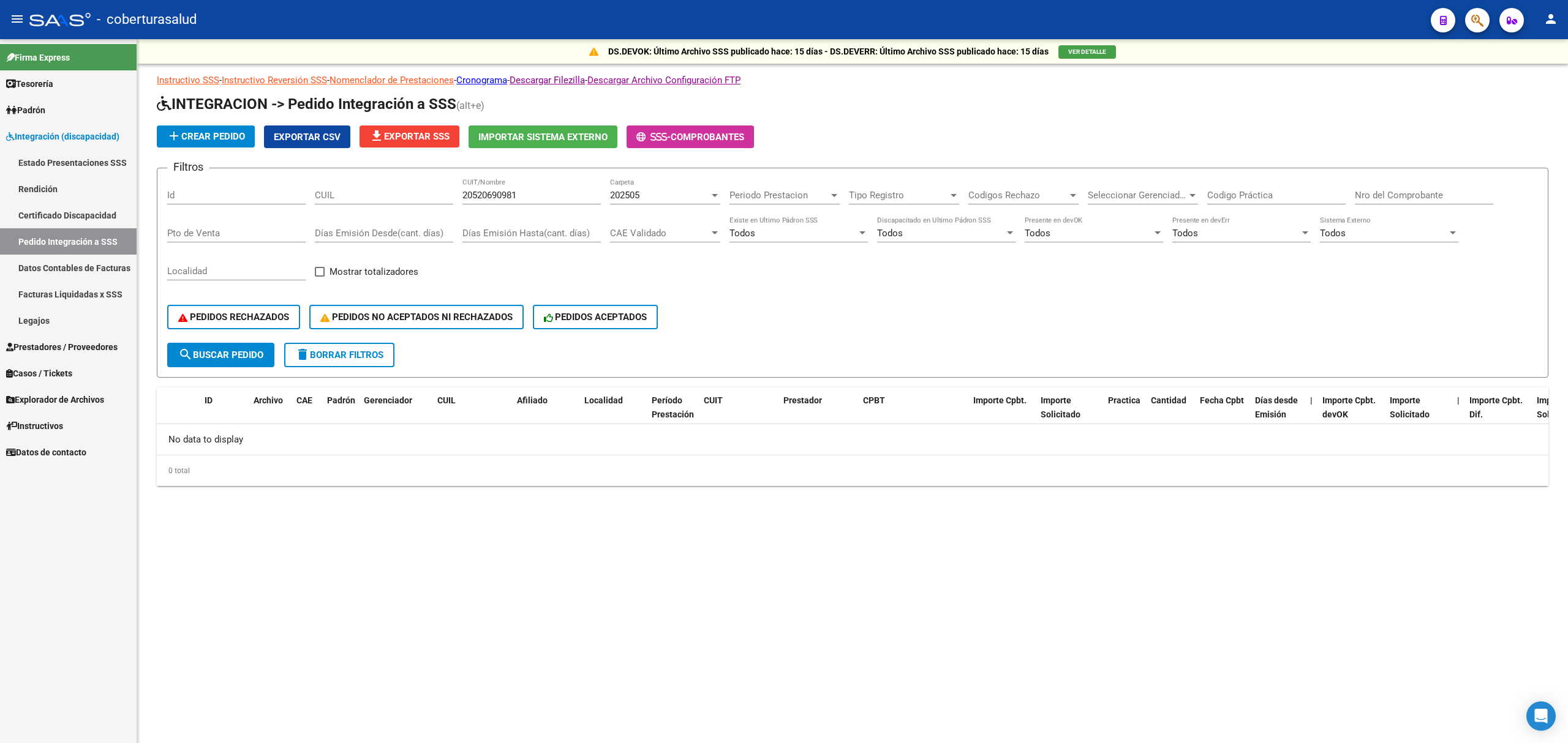
click at [505, 199] on input "20520690981" at bounding box center [532, 195] width 138 height 11
paste input "7274885977"
type input "27274885977"
click at [239, 348] on button "search Buscar Pedido" at bounding box center [221, 355] width 107 height 24
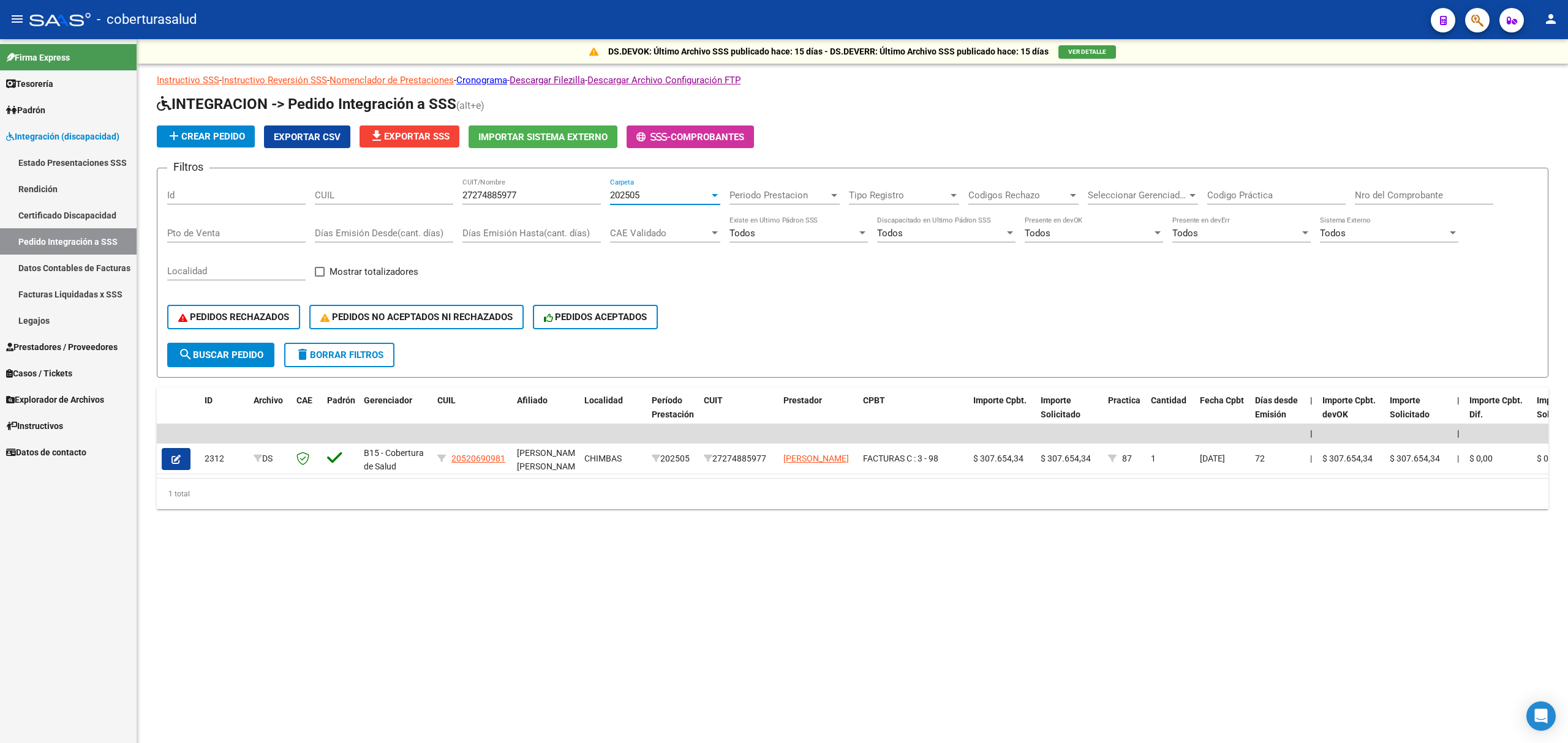
click at [652, 191] on div "202505" at bounding box center [660, 195] width 99 height 11
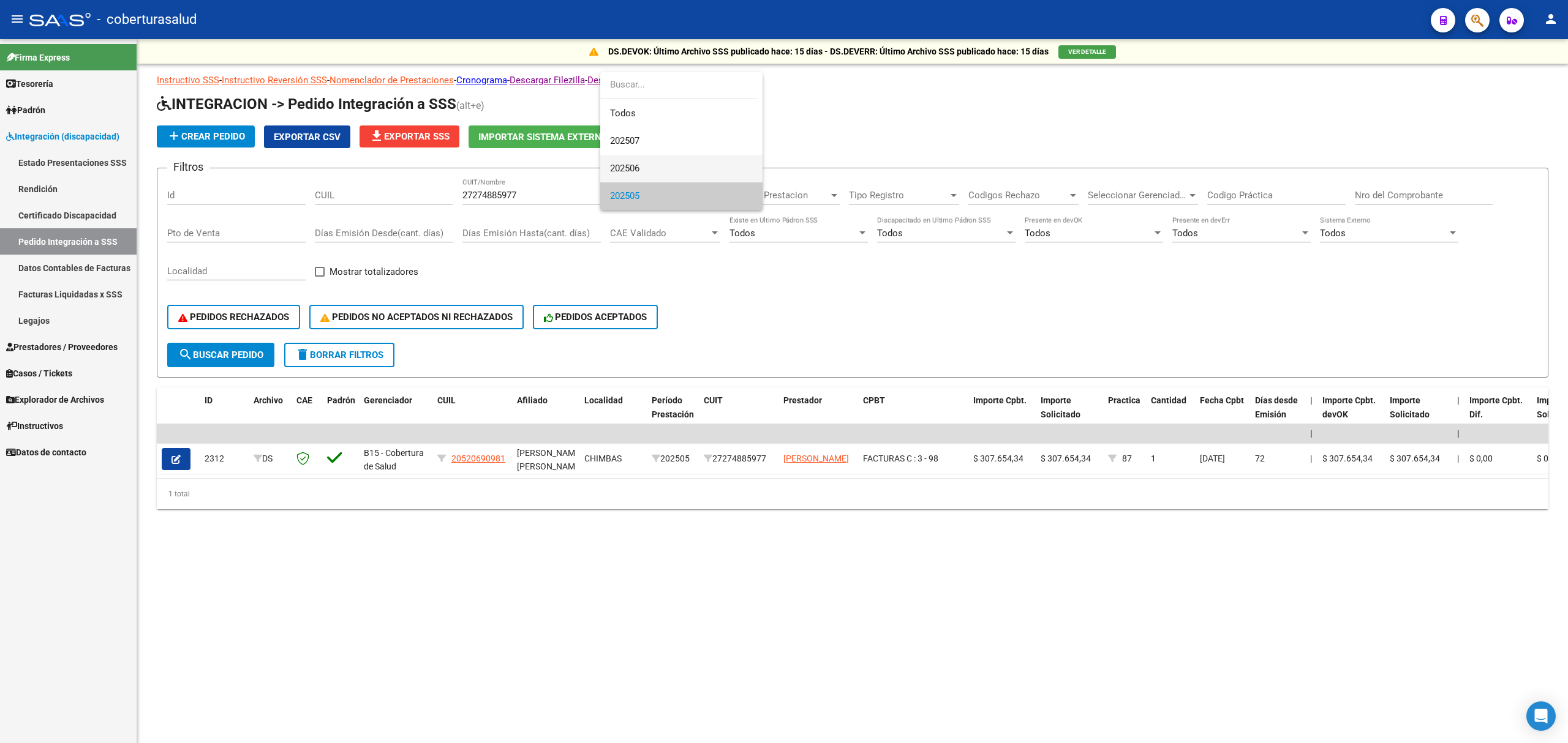
click at [656, 167] on span "202506" at bounding box center [681, 169] width 142 height 28
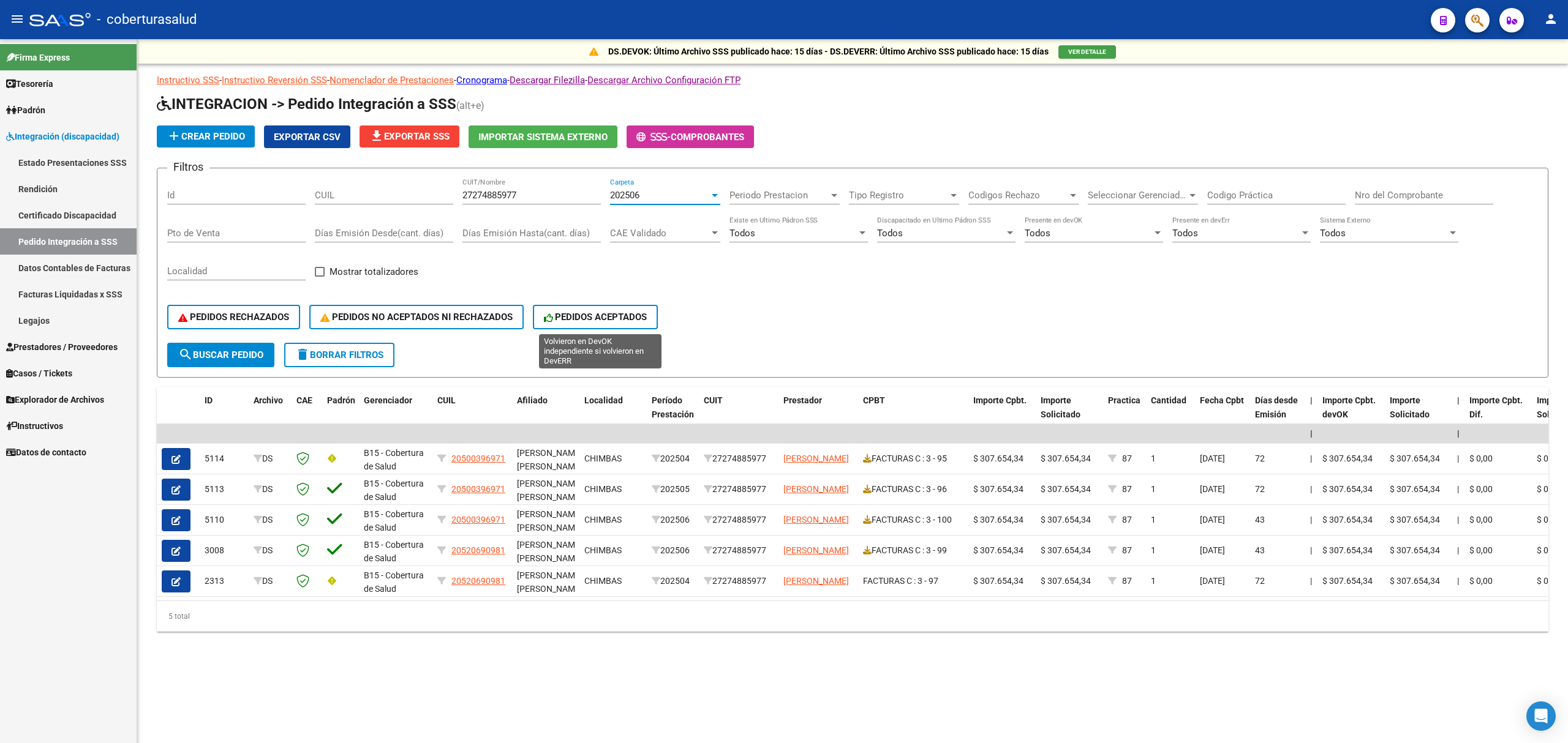
click at [588, 317] on span "PEDIDOS ACEPTADOS" at bounding box center [595, 317] width 103 height 11
click at [629, 192] on span "202506" at bounding box center [625, 195] width 29 height 11
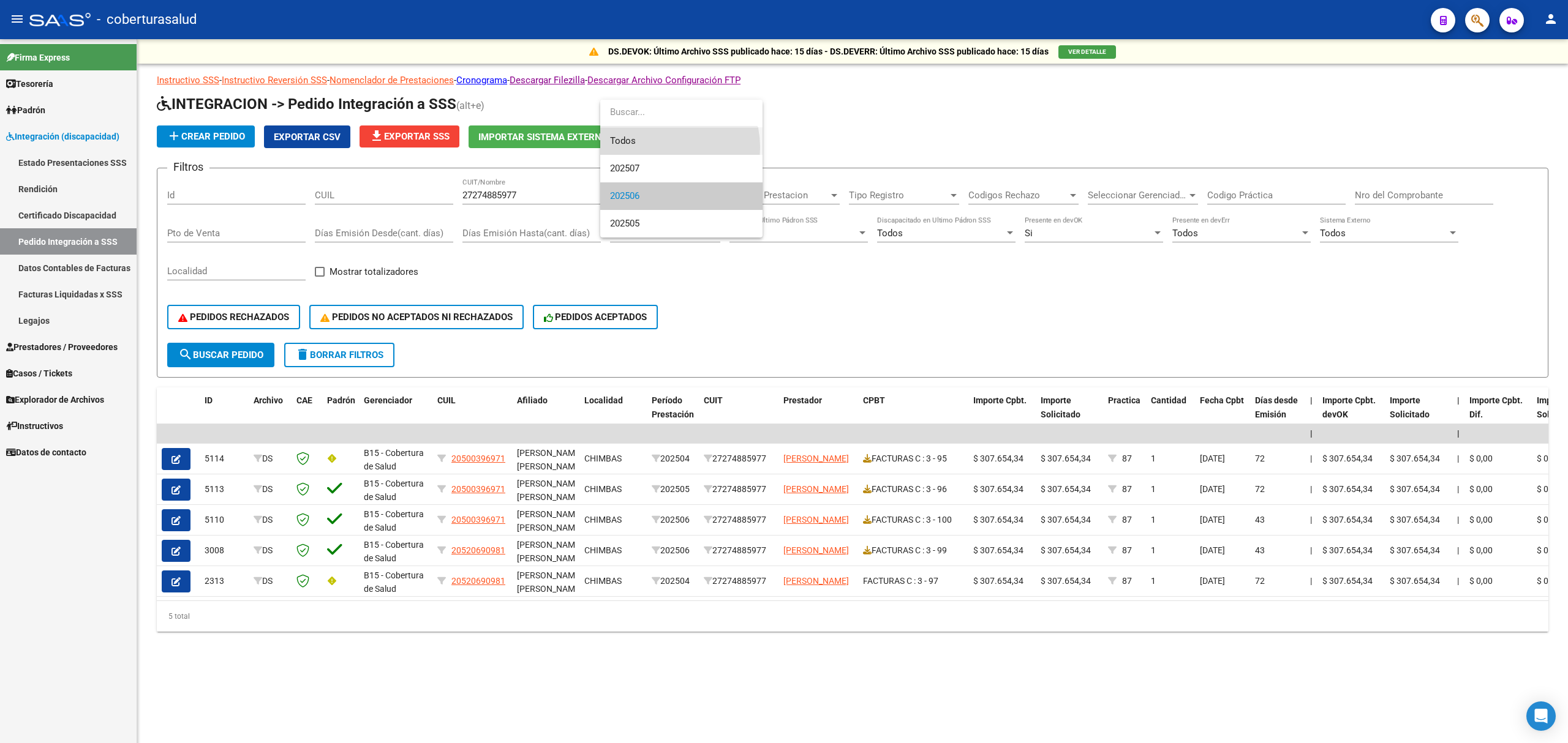
click at [653, 148] on span "Todos" at bounding box center [681, 141] width 142 height 28
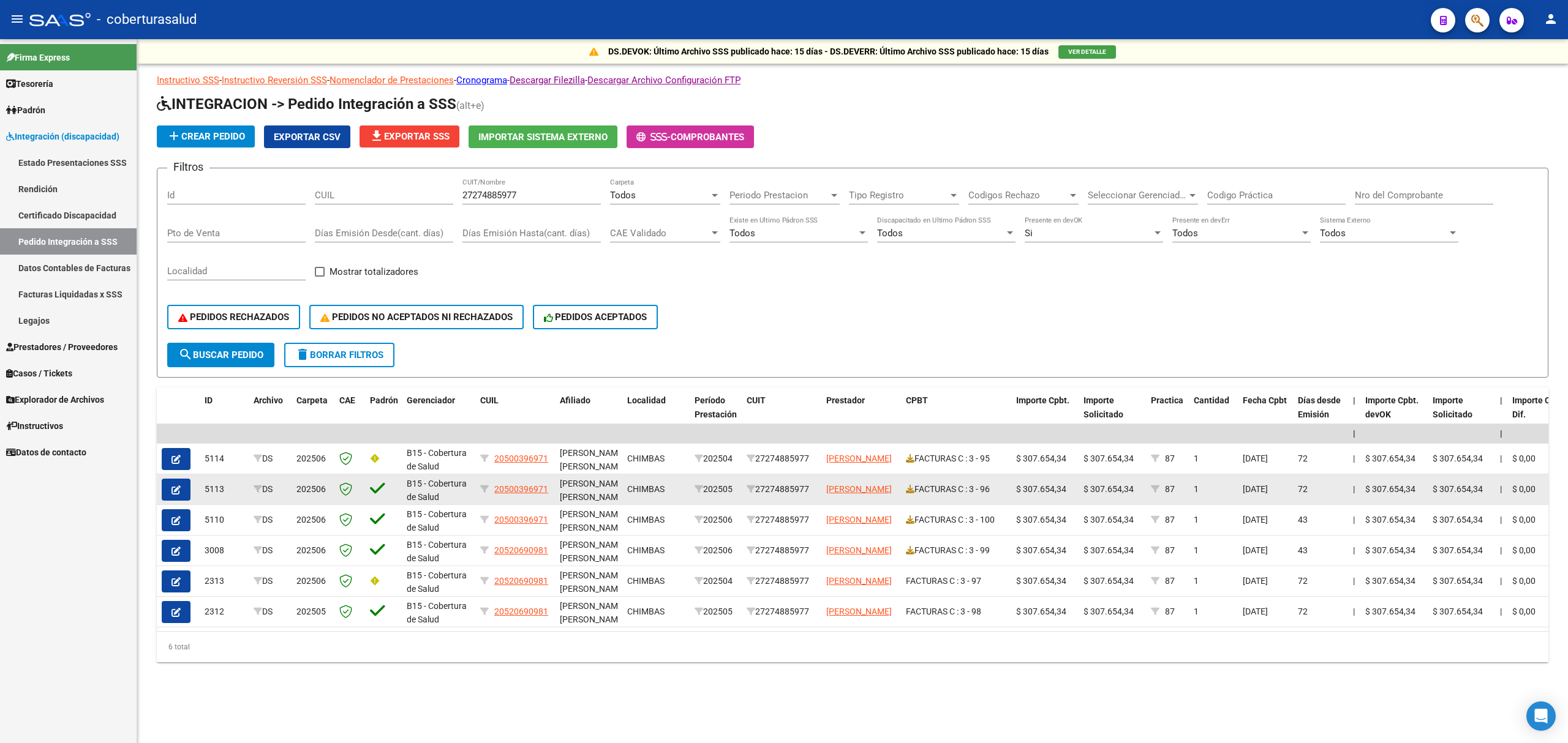
drag, startPoint x: 533, startPoint y: 456, endPoint x: 581, endPoint y: 473, distance: 50.9
click at [581, 475] on datatable-body-cell "[PERSON_NAME], [PERSON_NAME]" at bounding box center [588, 489] width 68 height 30
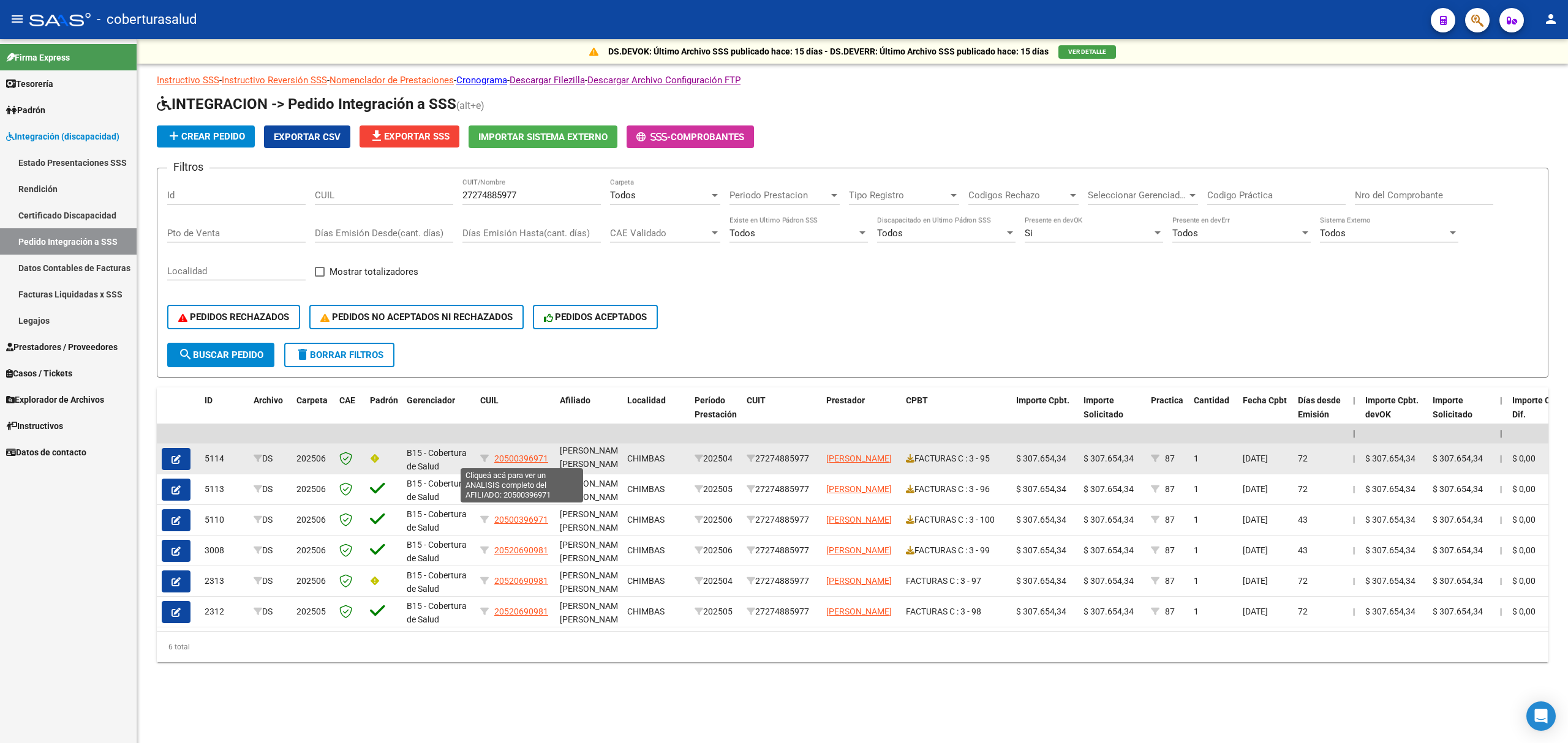
scroll to position [7, 0]
drag, startPoint x: 568, startPoint y: 461, endPoint x: 490, endPoint y: 460, distance: 78.0
click at [490, 460] on div "5114 DS 202506 B15 - Cobertura de Salud 20500396971 [PERSON_NAME], [PERSON_NAME…" at bounding box center [1163, 459] width 2012 height 31
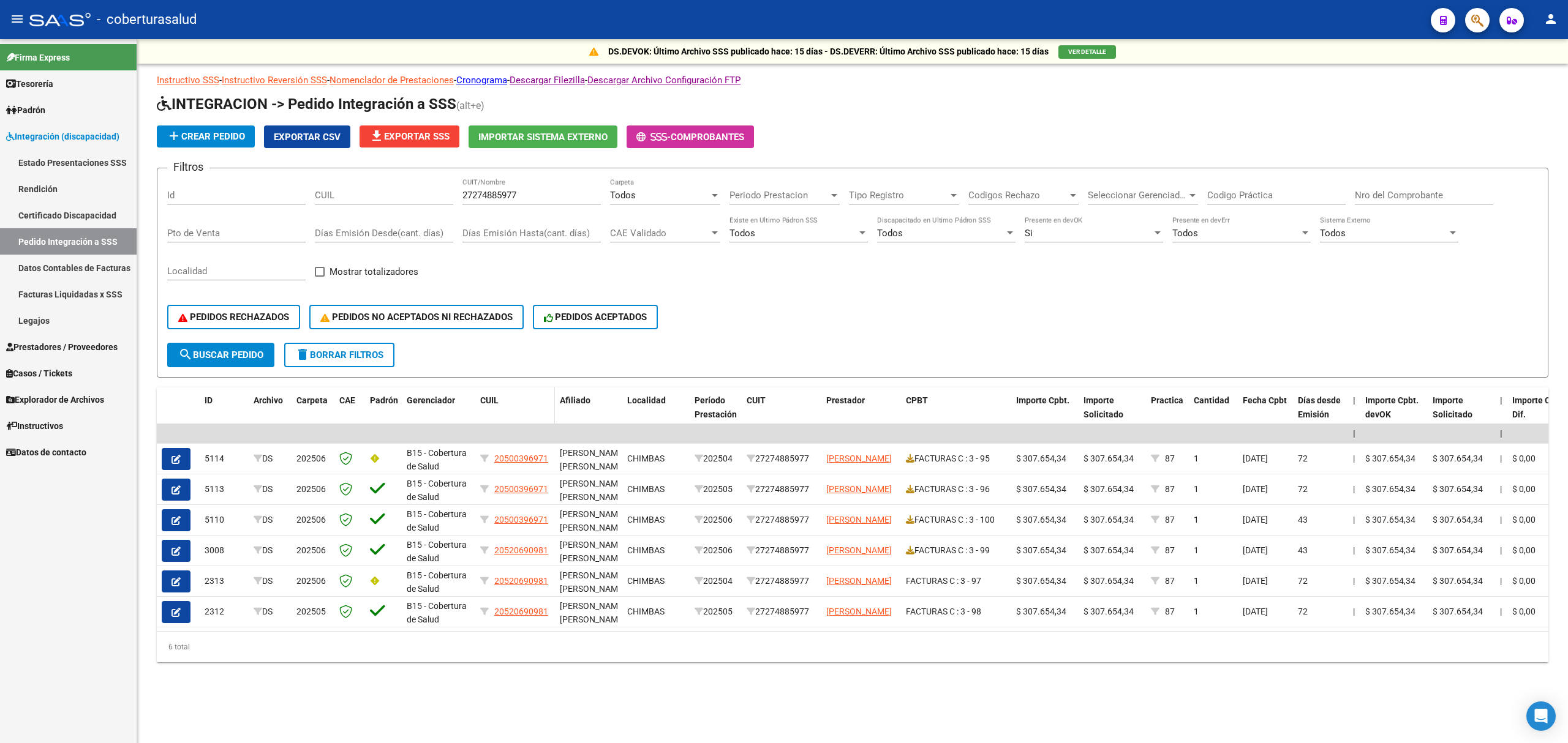
copy div "20500396971 [PERSON_NAME] TO"
click at [377, 189] on div "CUIL" at bounding box center [384, 191] width 138 height 26
paste input "20500396971"
type input "20500396971"
click at [251, 350] on span "search Buscar Pedido" at bounding box center [220, 355] width 85 height 11
